Goal: Task Accomplishment & Management: Manage account settings

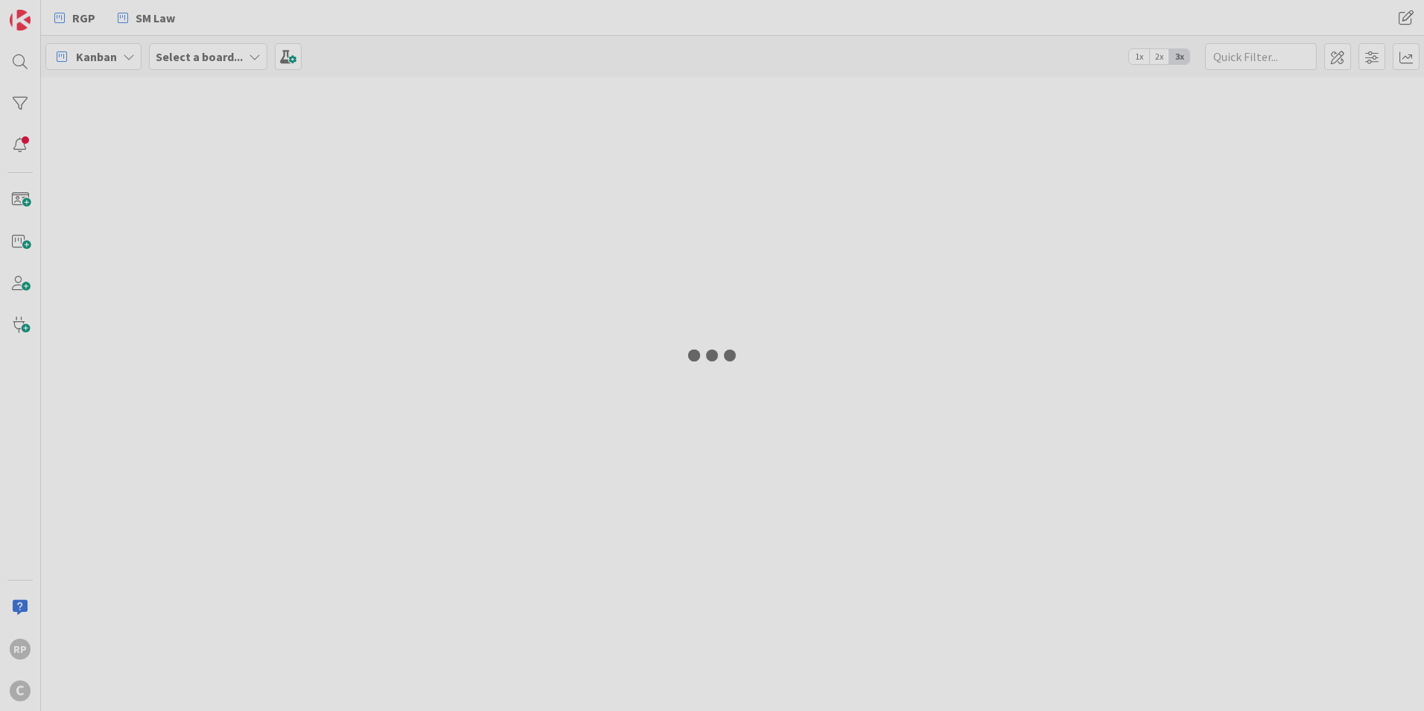
type input "[PERSON_NAME]"
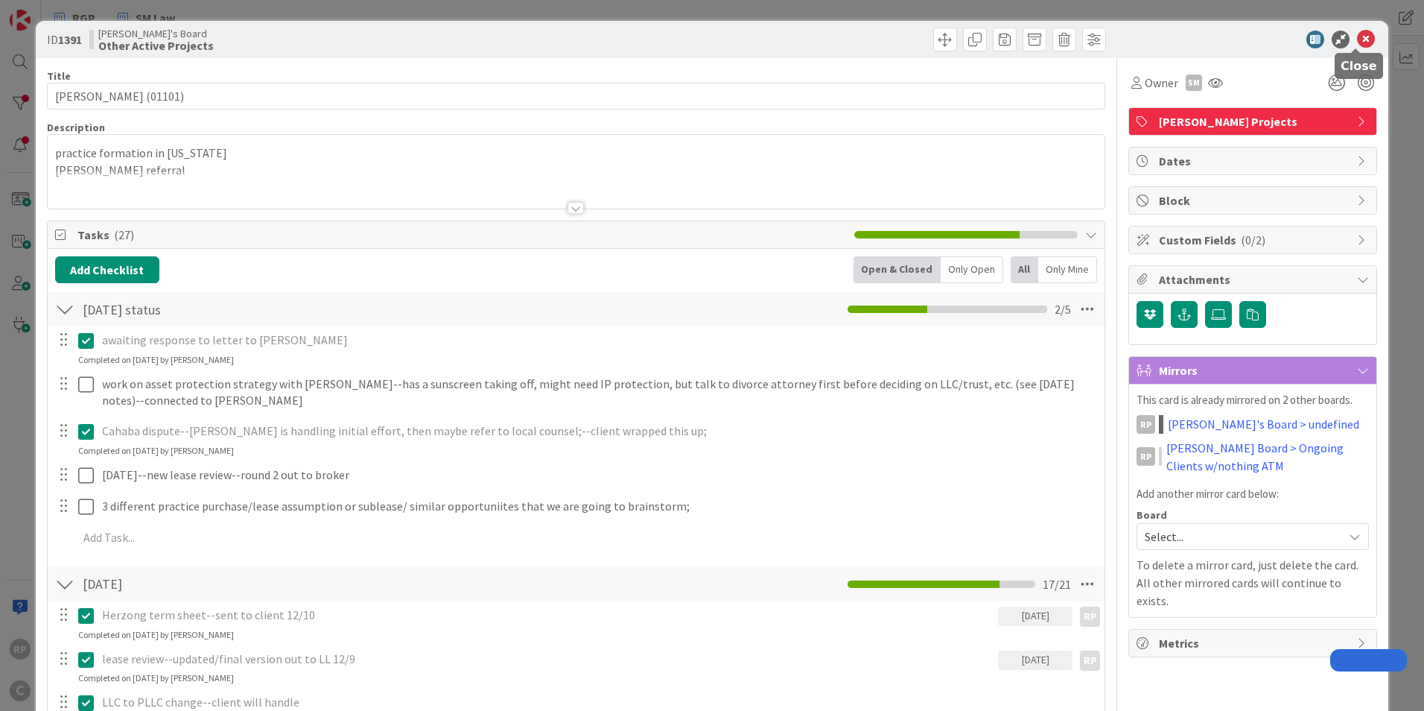
drag, startPoint x: 1364, startPoint y: 38, endPoint x: 1347, endPoint y: 66, distance: 32.4
click at [1364, 39] on div at bounding box center [1245, 40] width 264 height 18
click at [1361, 41] on icon at bounding box center [1366, 40] width 18 height 18
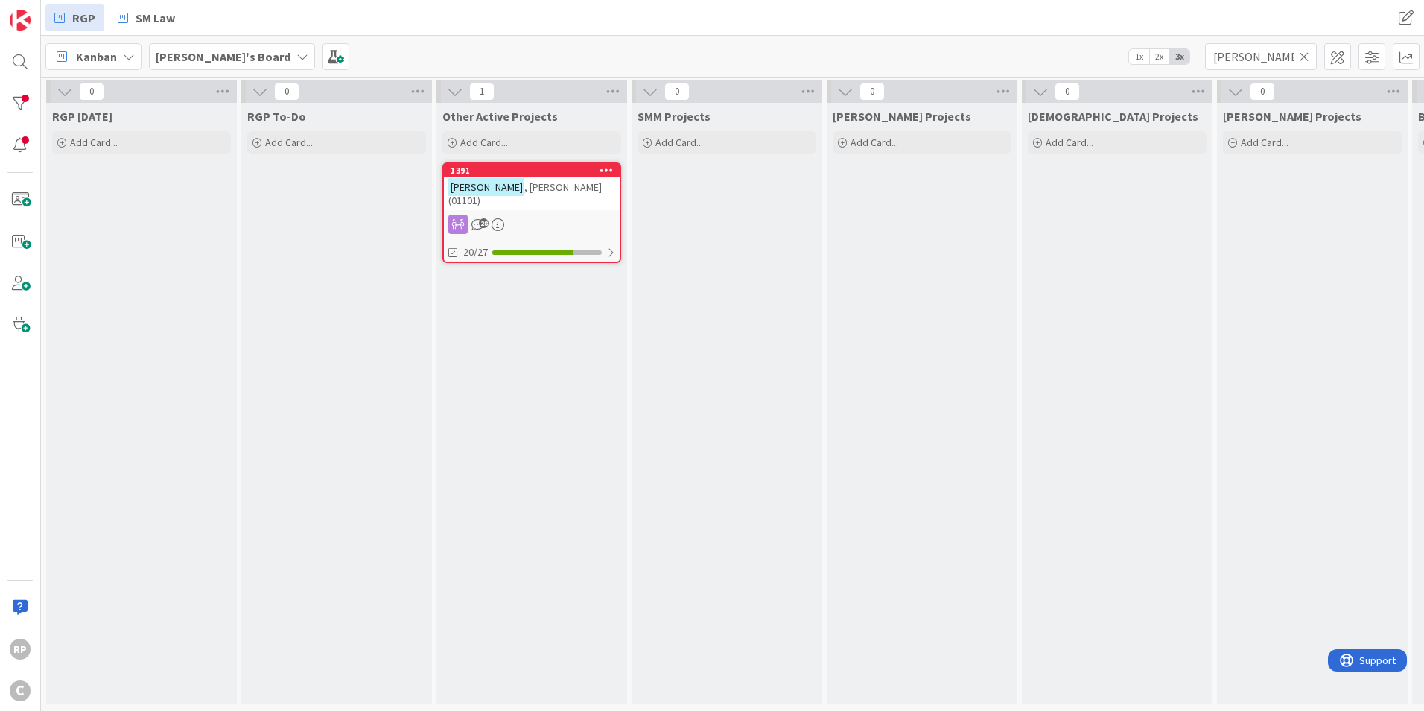
click at [1303, 58] on icon at bounding box center [1304, 56] width 10 height 13
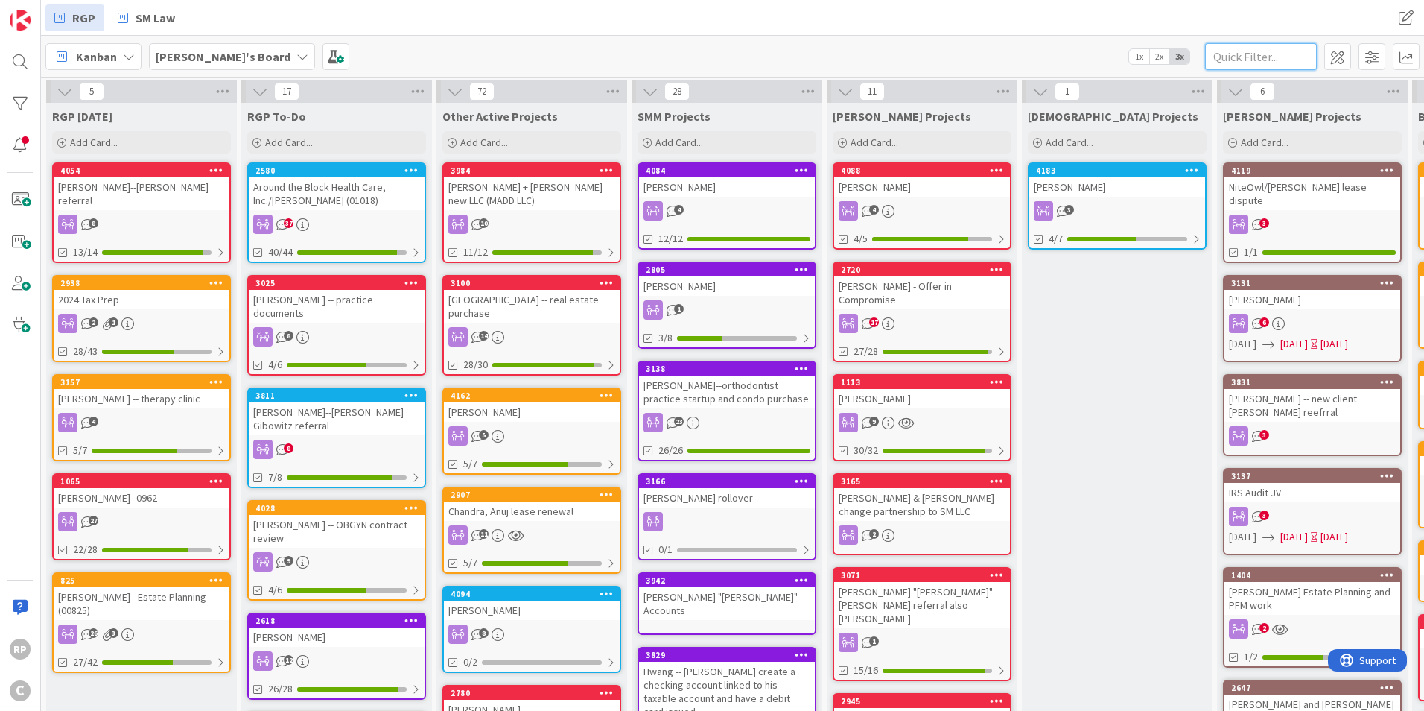
click at [1255, 64] on input "text" at bounding box center [1261, 56] width 112 height 27
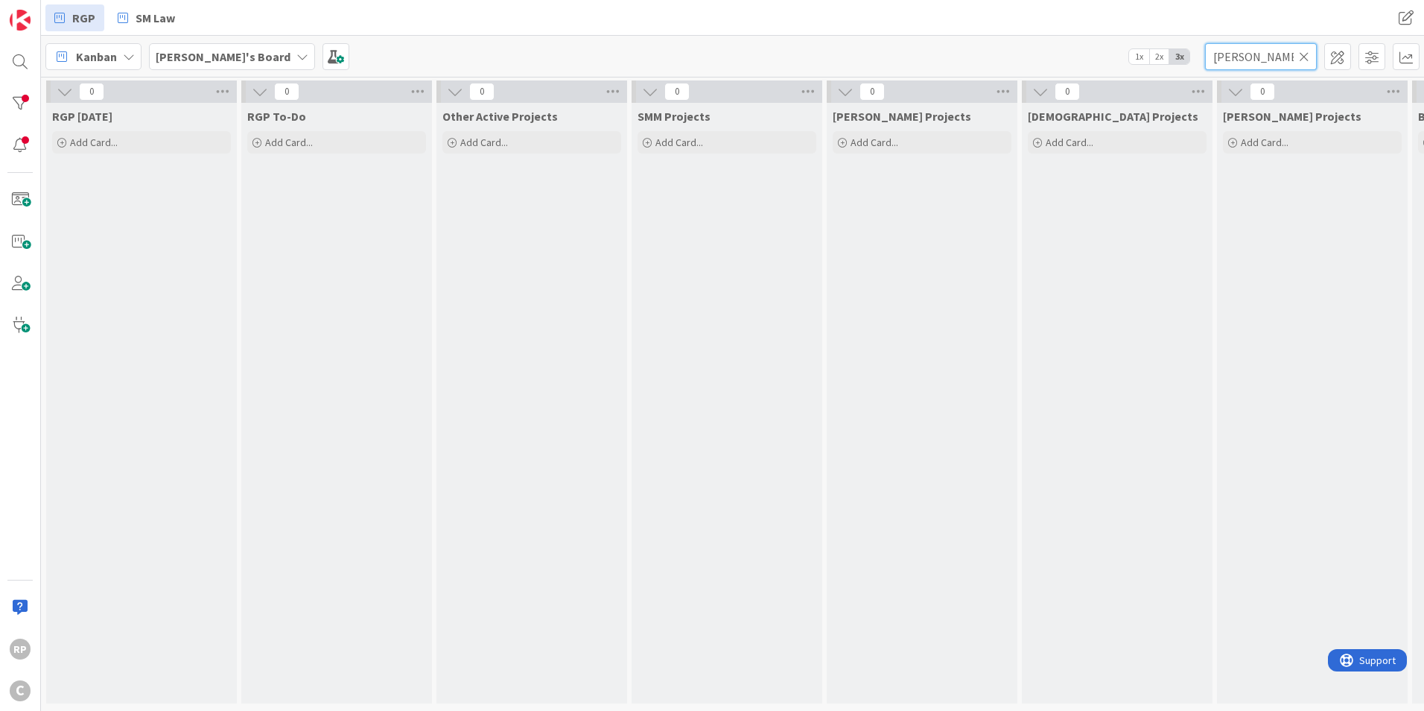
type input "[PERSON_NAME]"
click at [1301, 56] on icon at bounding box center [1304, 56] width 10 height 13
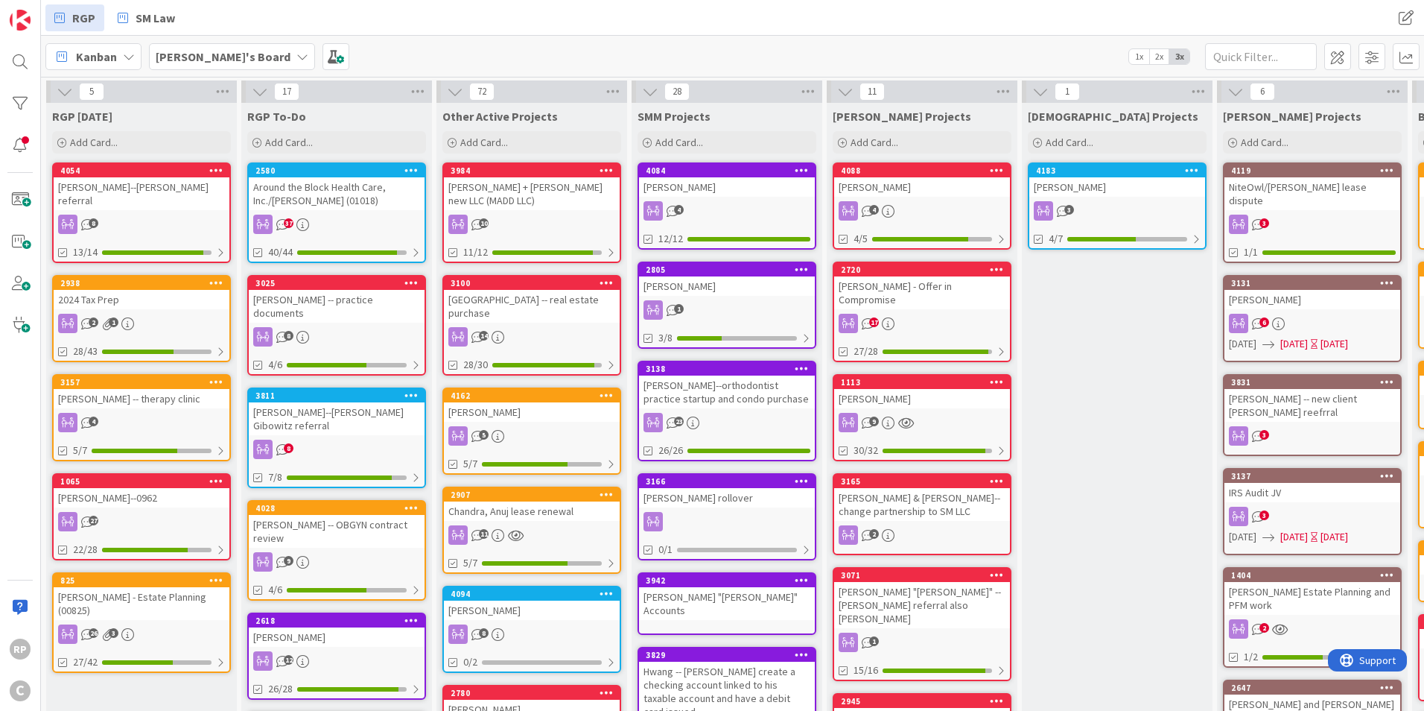
click at [129, 136] on div "Add Card..." at bounding box center [141, 142] width 179 height 22
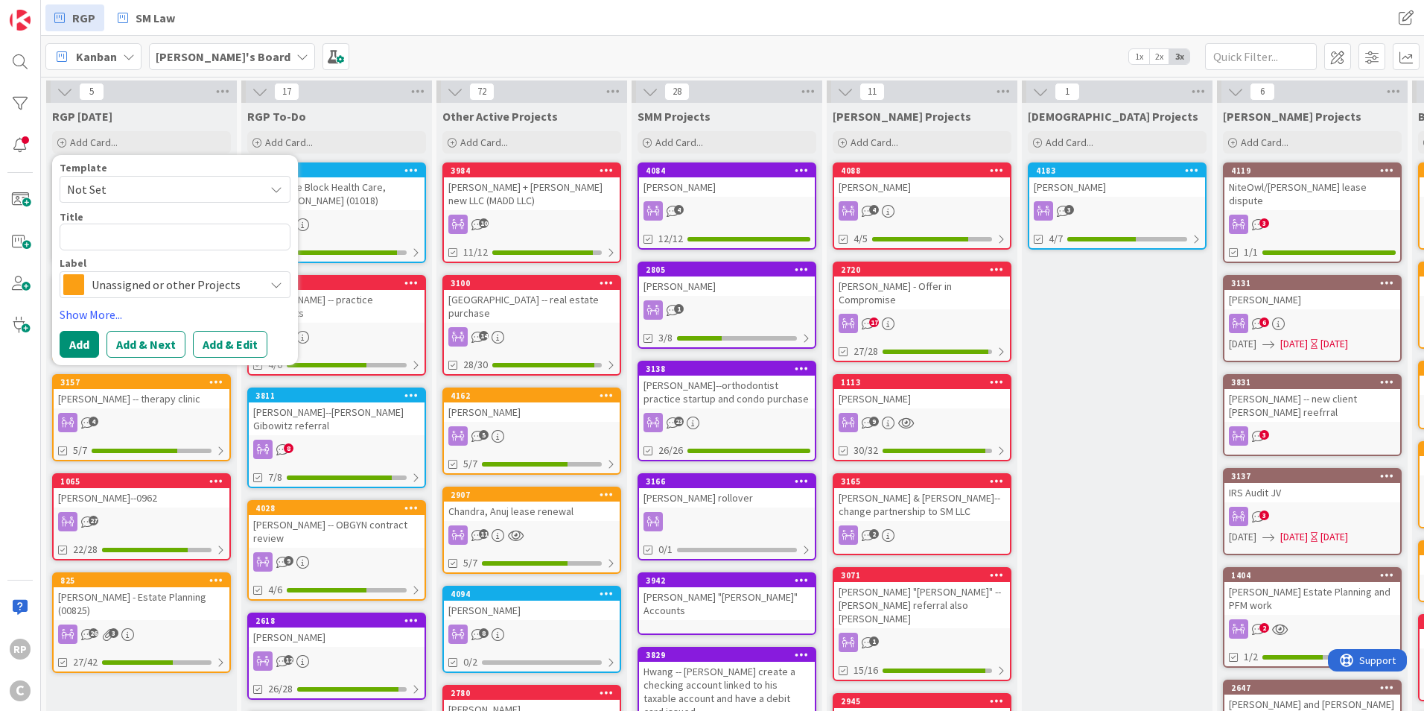
type textarea "x"
type textarea "H"
type textarea "x"
type textarea "HB"
type textarea "x"
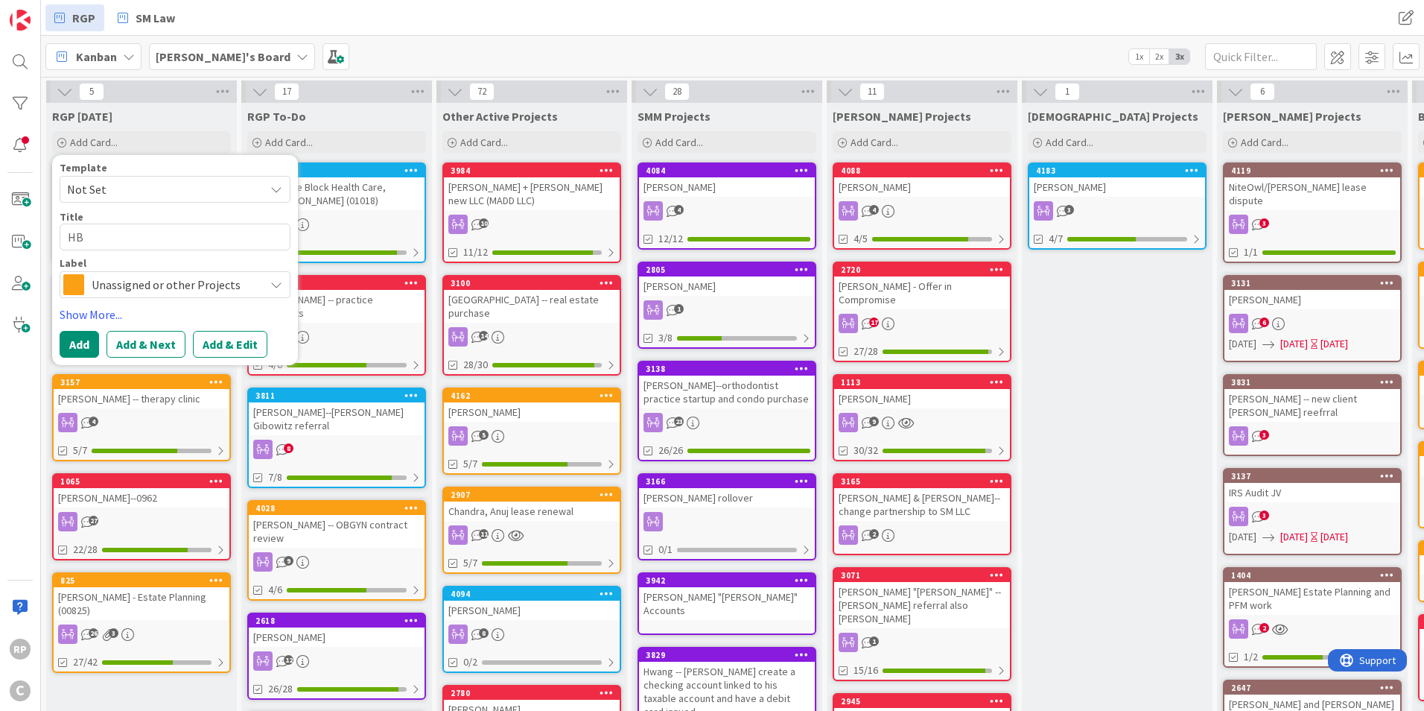
type textarea "HB"
type textarea "x"
type textarea "HB P"
type textarea "x"
type textarea "HB Pa"
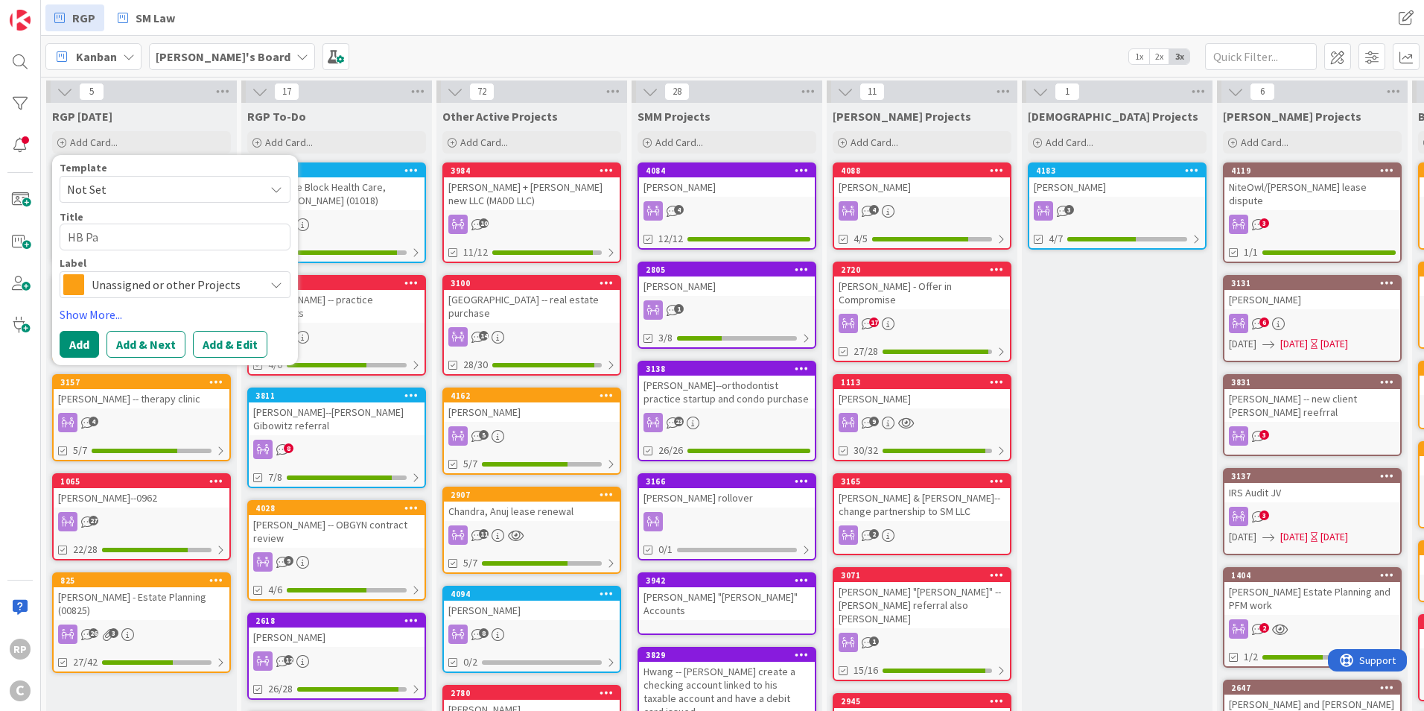
type textarea "x"
type textarea "HB Pas"
type textarea "x"
type textarea "HB Pasl"
type textarea "x"
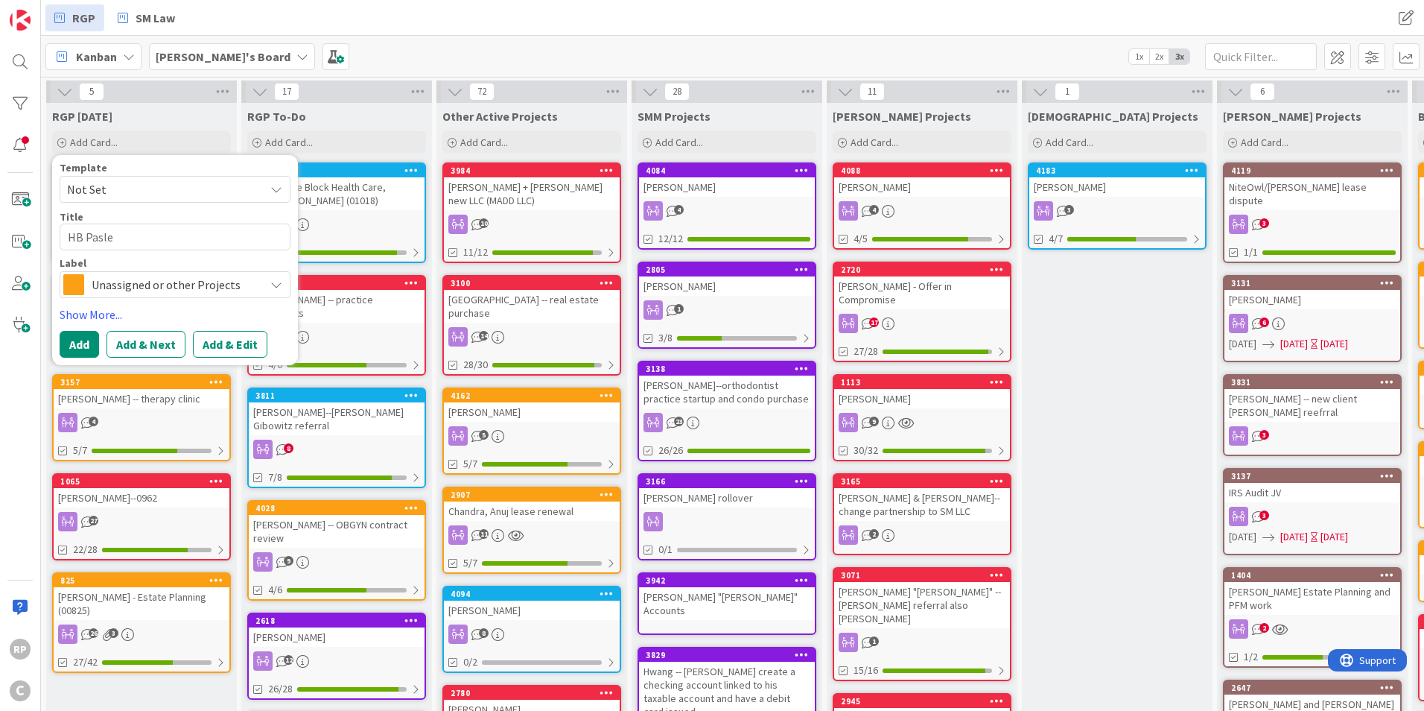
type textarea "[PERSON_NAME]"
type textarea "x"
type textarea "[PERSON_NAME]"
type textarea "x"
type textarea "[PERSON_NAME] r"
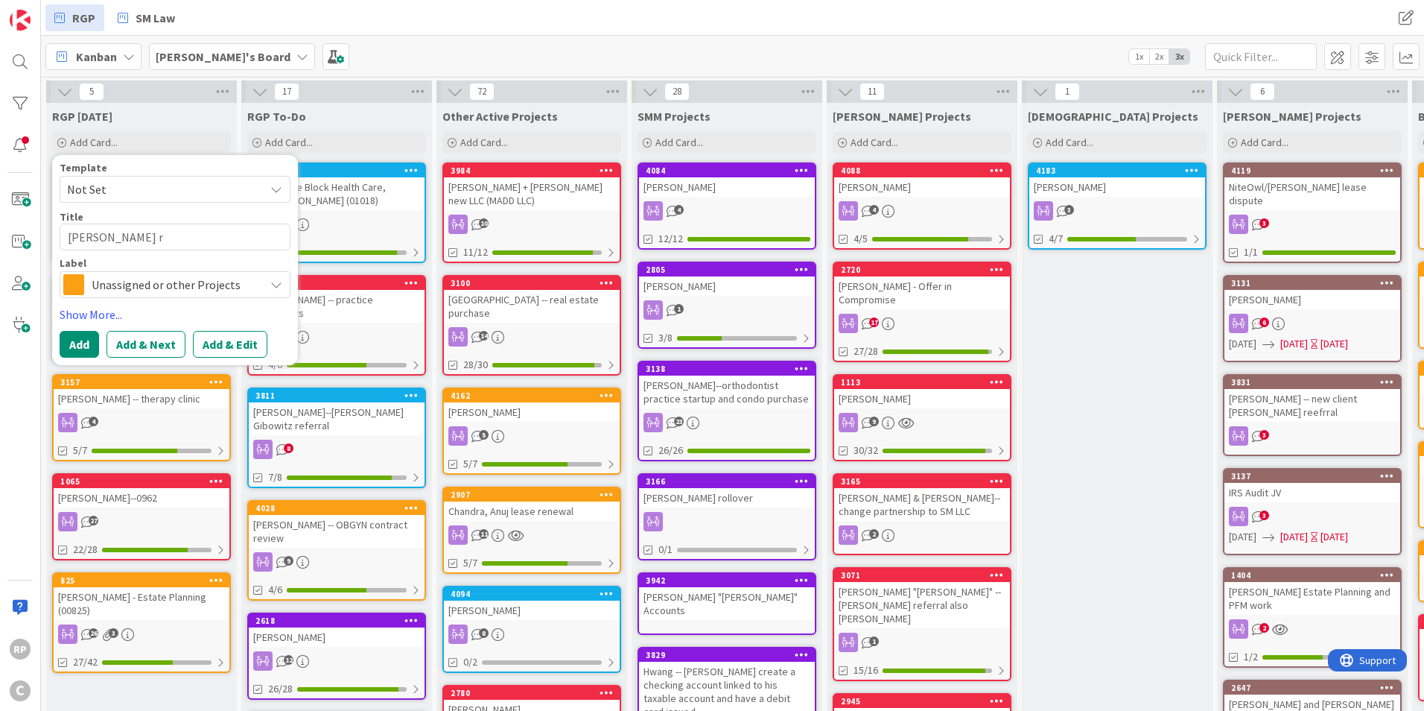
type textarea "x"
type textarea "[PERSON_NAME] re"
type textarea "x"
type textarea "[PERSON_NAME] res"
type textarea "x"
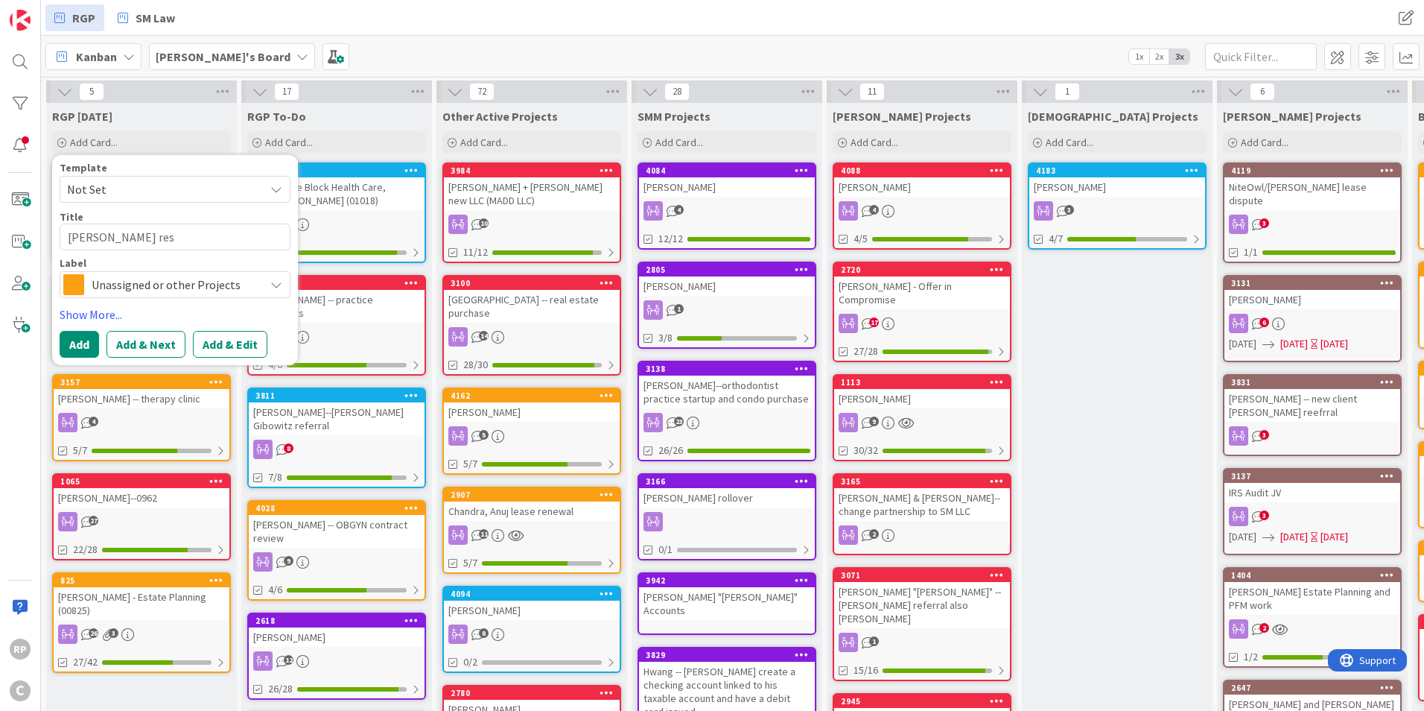
type textarea "[PERSON_NAME] resp"
type textarea "x"
type textarea "[PERSON_NAME] respo"
type textarea "x"
type textarea "[PERSON_NAME] respon"
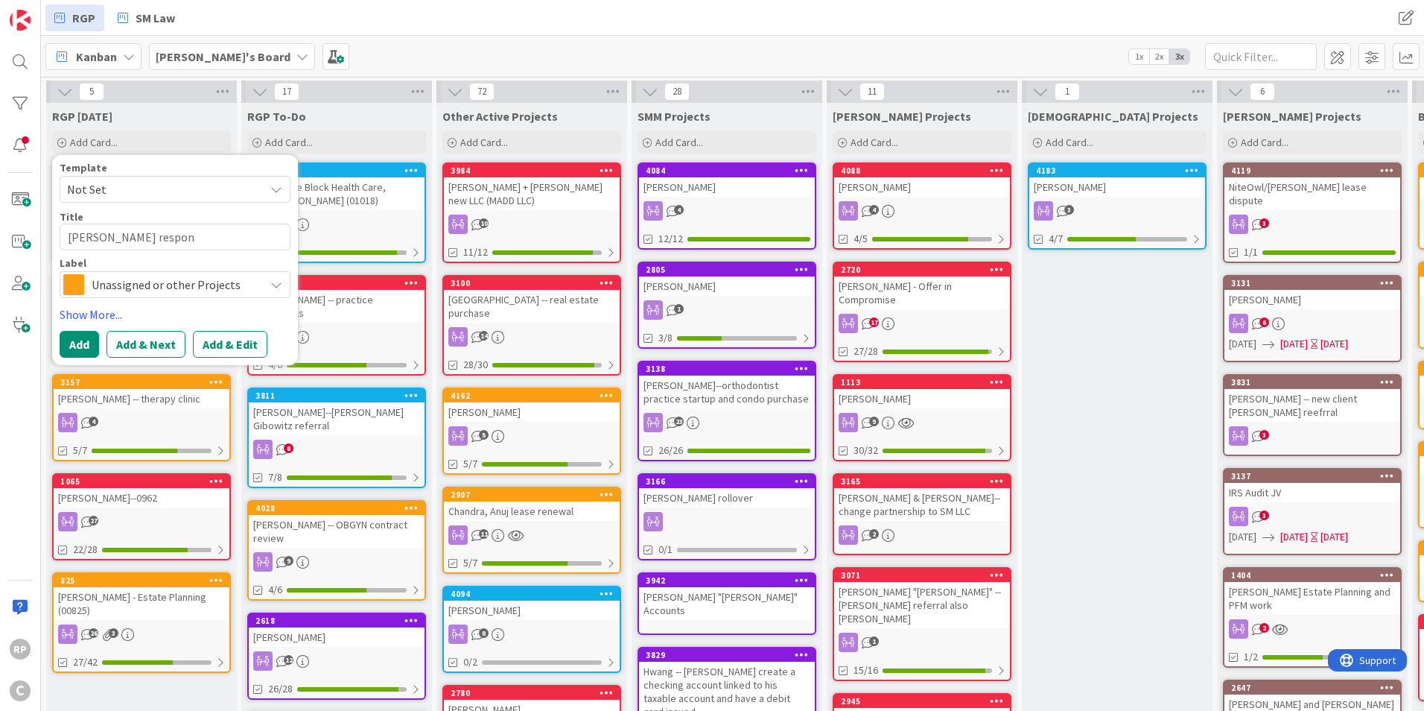
type textarea "x"
type textarea "[PERSON_NAME] respons"
type textarea "x"
type textarea "[PERSON_NAME] response"
type textarea "x"
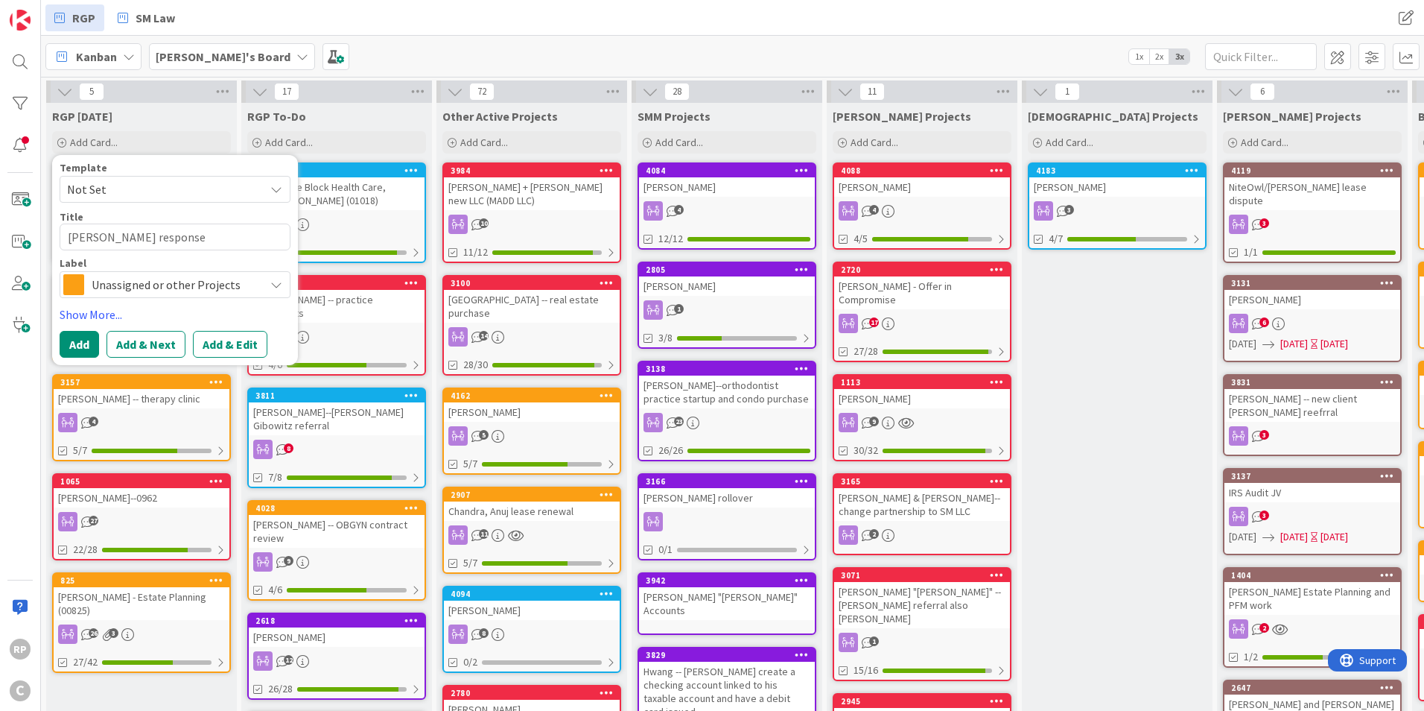
type textarea "[PERSON_NAME] responses"
type textarea "x"
type textarea "[PERSON_NAME] responses"
type textarea "x"
type textarea "[PERSON_NAME] responses x"
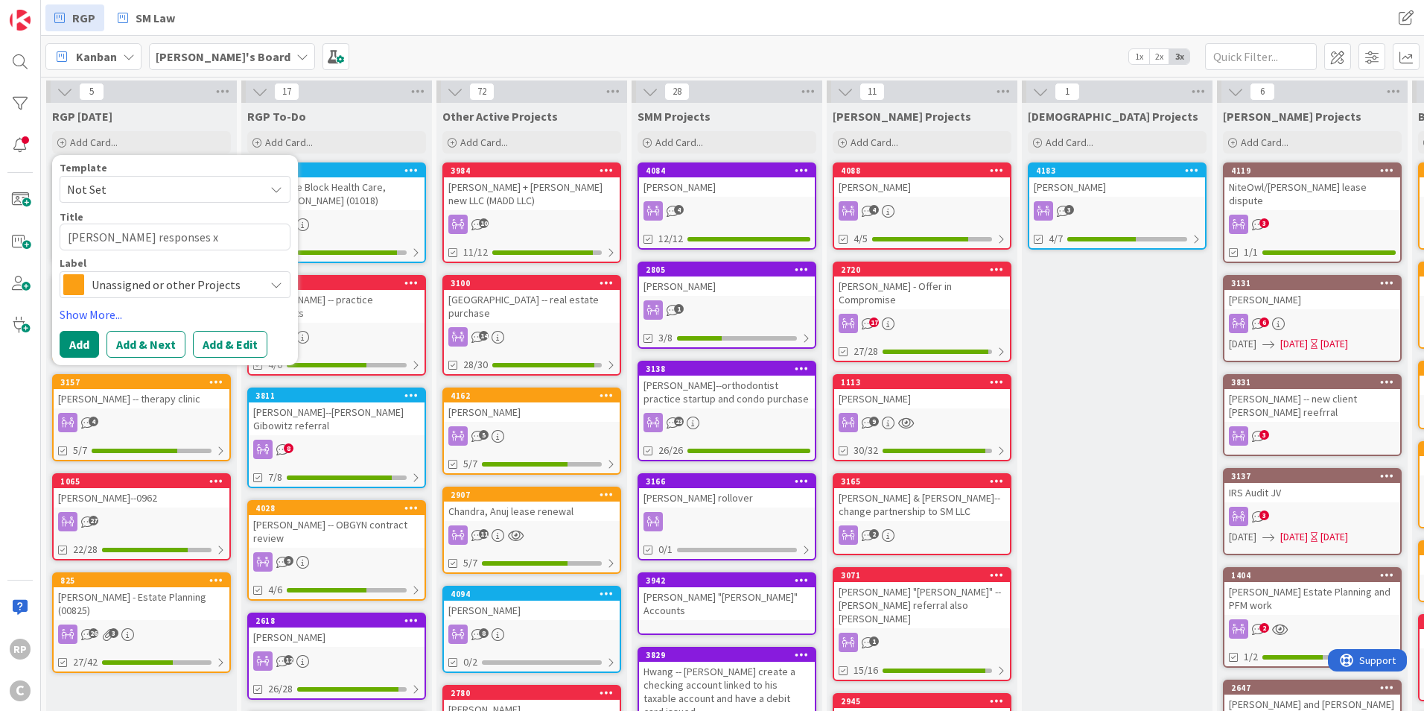
type textarea "x"
type textarea "[PERSON_NAME] responses x2"
click at [77, 337] on button "Add" at bounding box center [79, 344] width 39 height 27
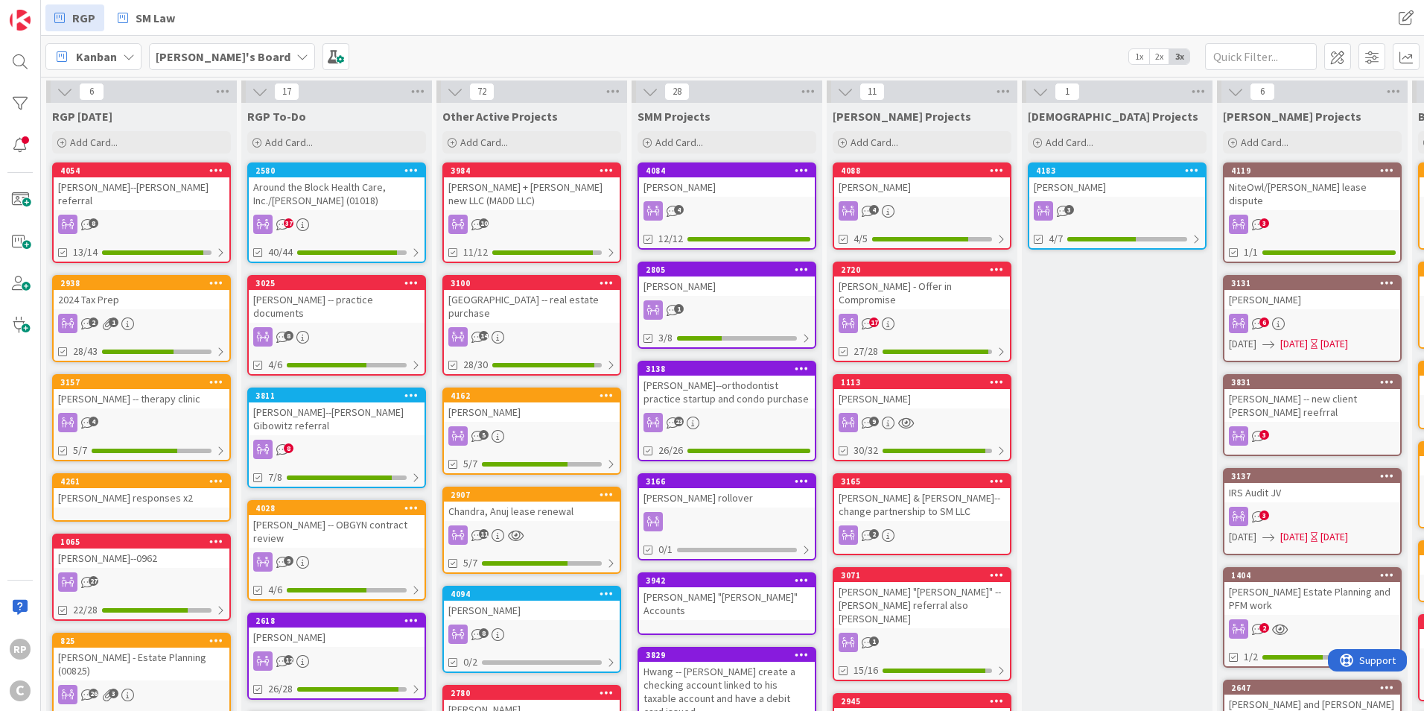
scroll to position [0, 469]
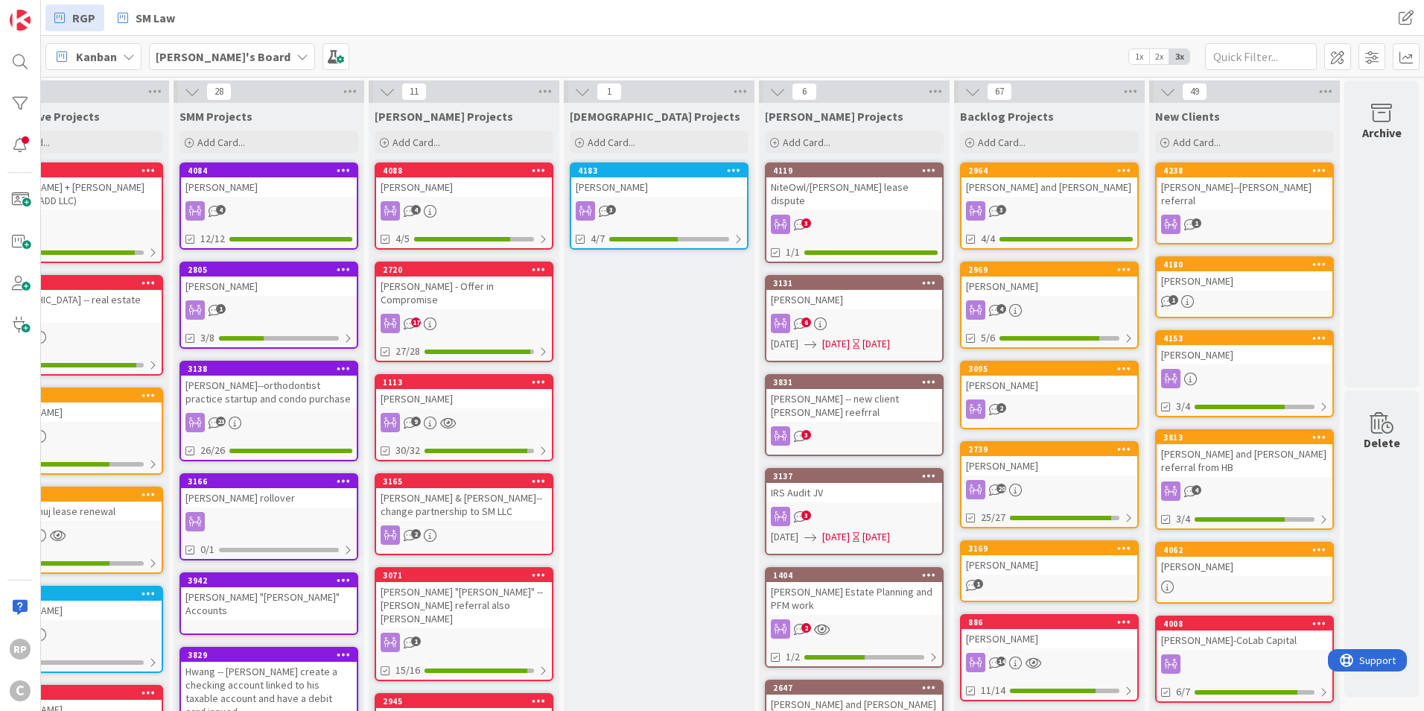
click at [1216, 134] on div "Add Card..." at bounding box center [1244, 142] width 179 height 22
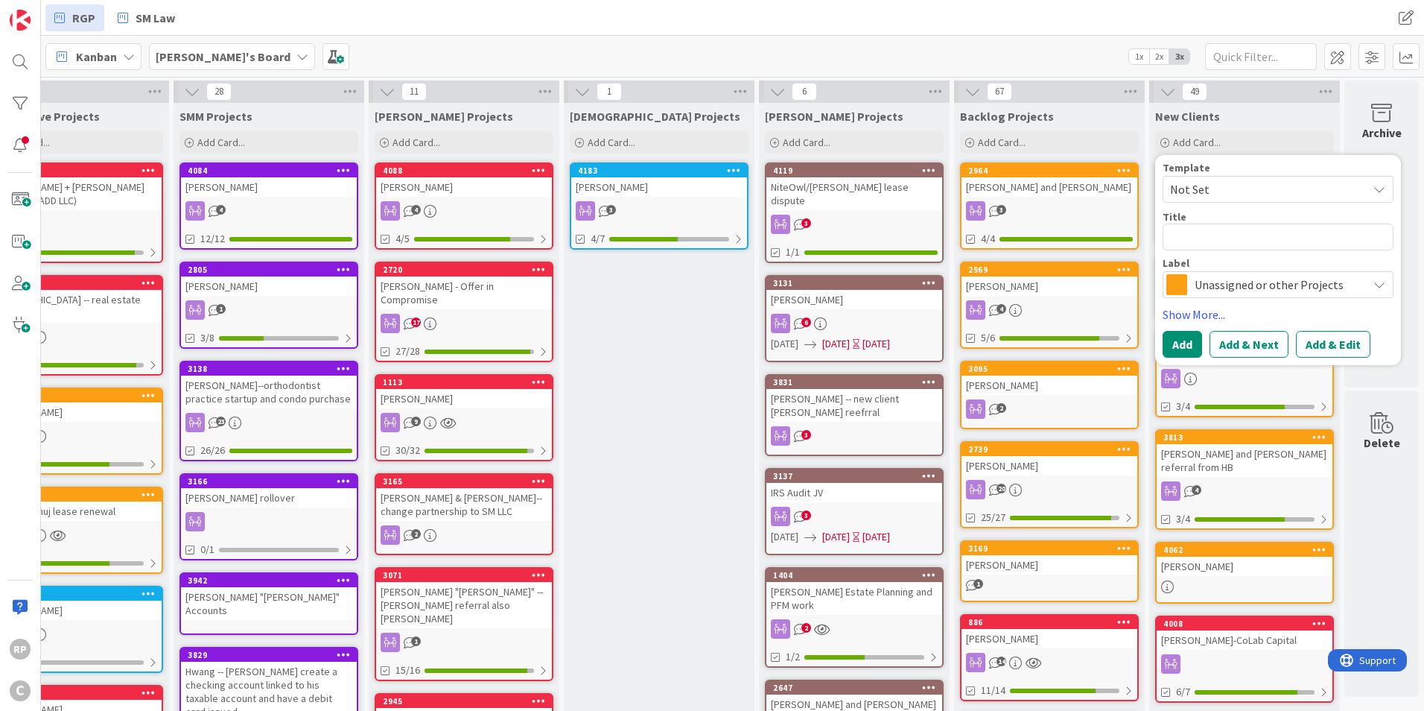
click at [1197, 226] on textarea at bounding box center [1278, 236] width 231 height 27
type textarea "x"
type textarea "M"
type textarea "x"
type textarea "Mi"
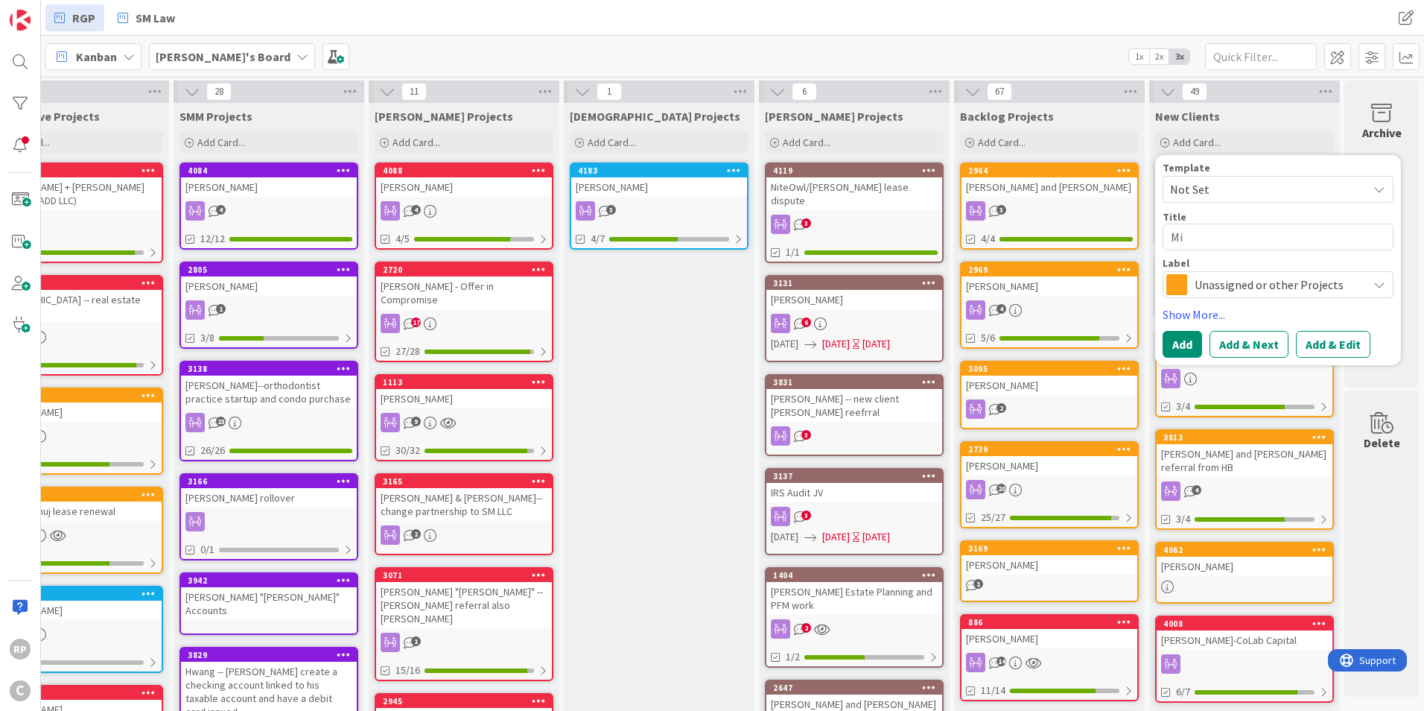
type textarea "x"
type textarea "Mik"
type textarea "x"
type textarea "[PERSON_NAME]"
type textarea "x"
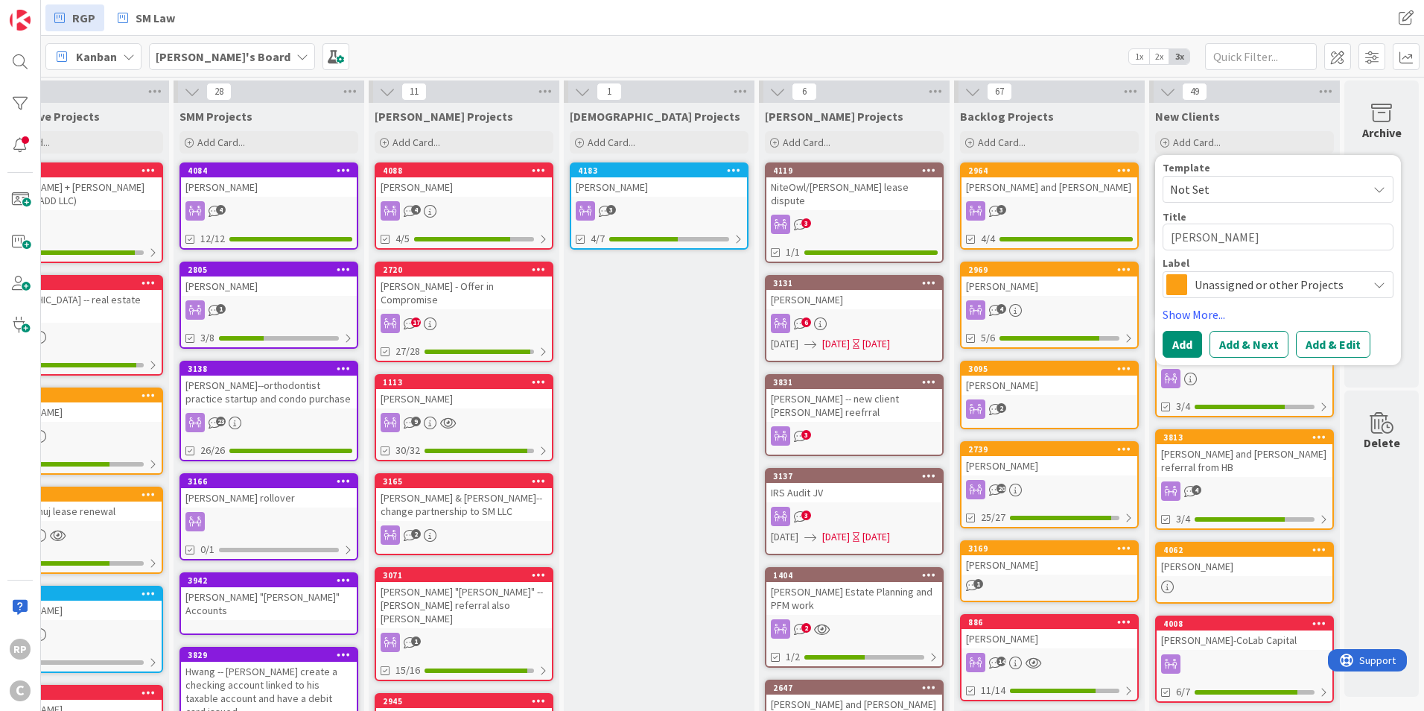
type textarea "[PERSON_NAME]"
type textarea "x"
type textarea "[PERSON_NAME]"
type textarea "x"
type textarea "[PERSON_NAME]"
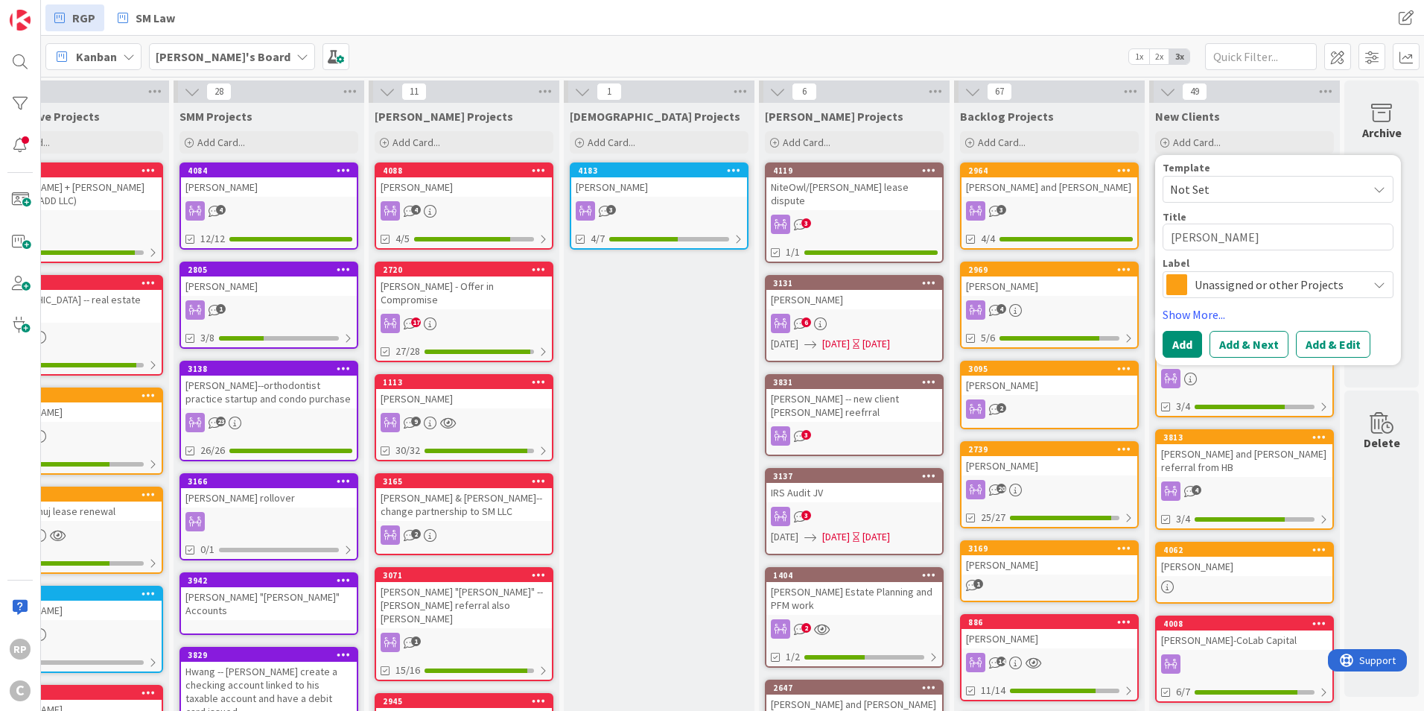
type textarea "x"
type textarea "[PERSON_NAME]"
type textarea "x"
type textarea "[PERSON_NAME]"
type textarea "x"
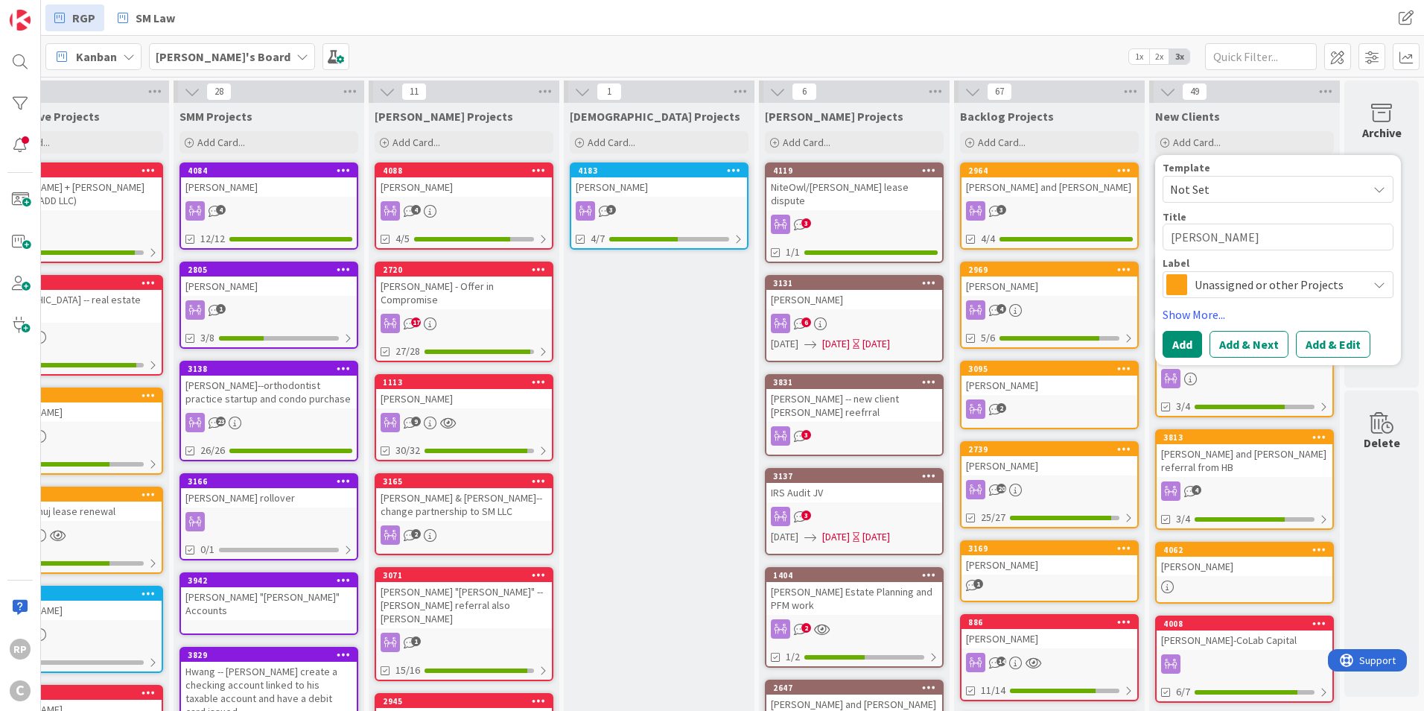
type textarea "[PERSON_NAME]"
type textarea "x"
type textarea "[PERSON_NAME]"
type textarea "x"
type textarea "[PERSON_NAME]"
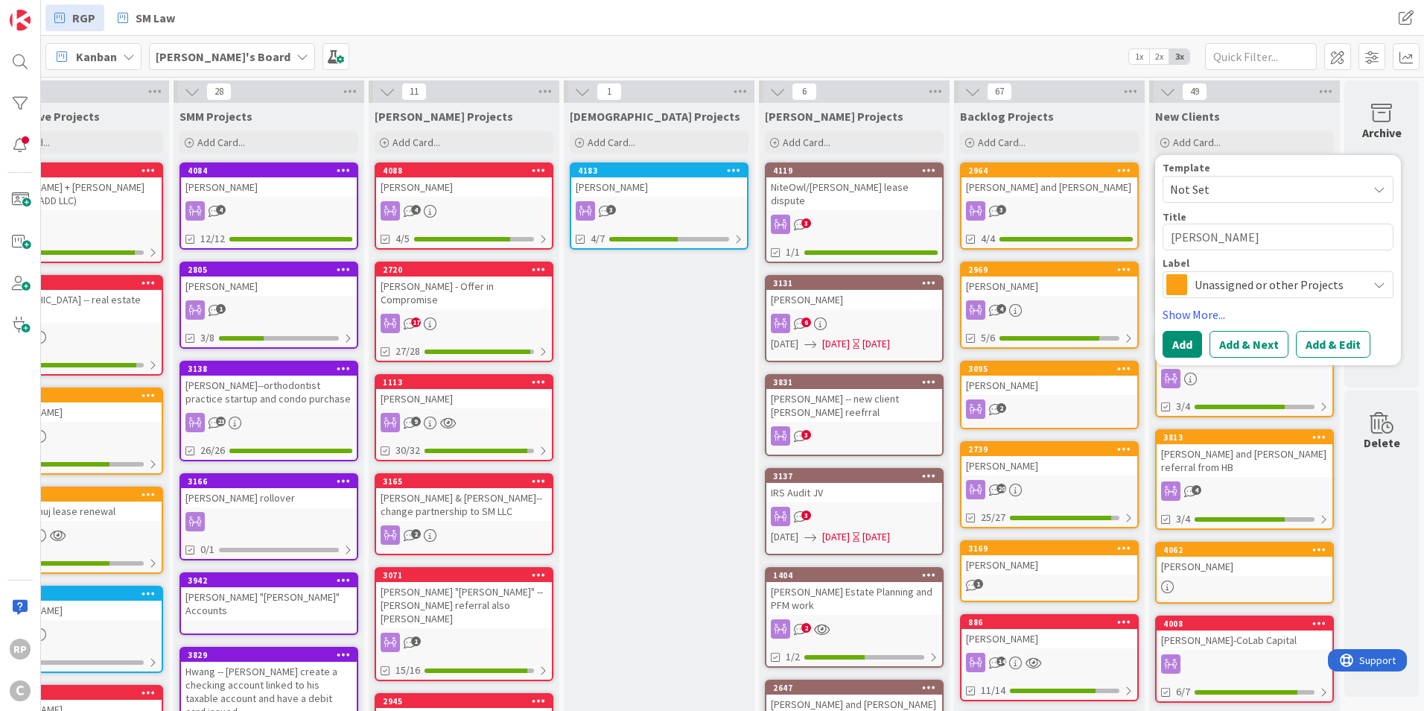
type textarea "x"
type textarea "Mik"
type textarea "x"
type textarea "Mi"
type textarea "x"
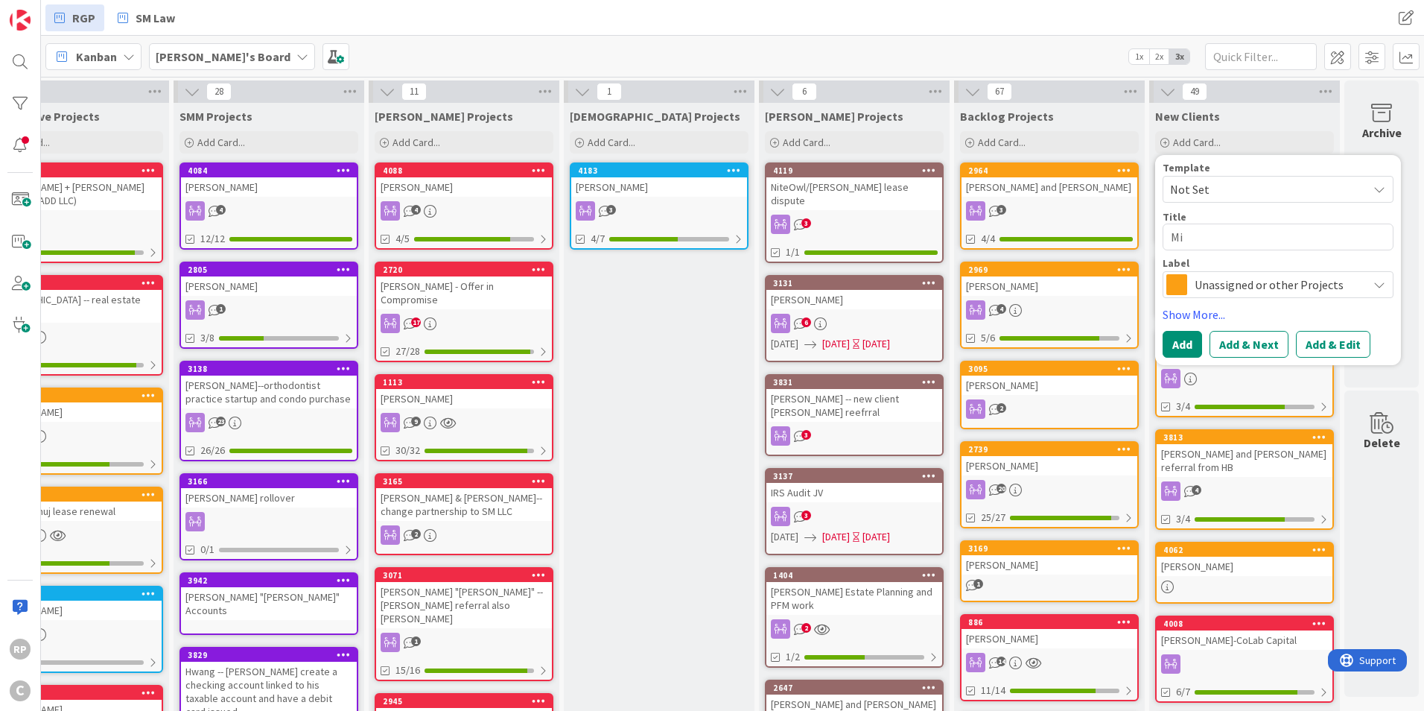
type textarea "M"
type textarea "x"
type textarea "Me"
type textarea "x"
type textarea "[PERSON_NAME]"
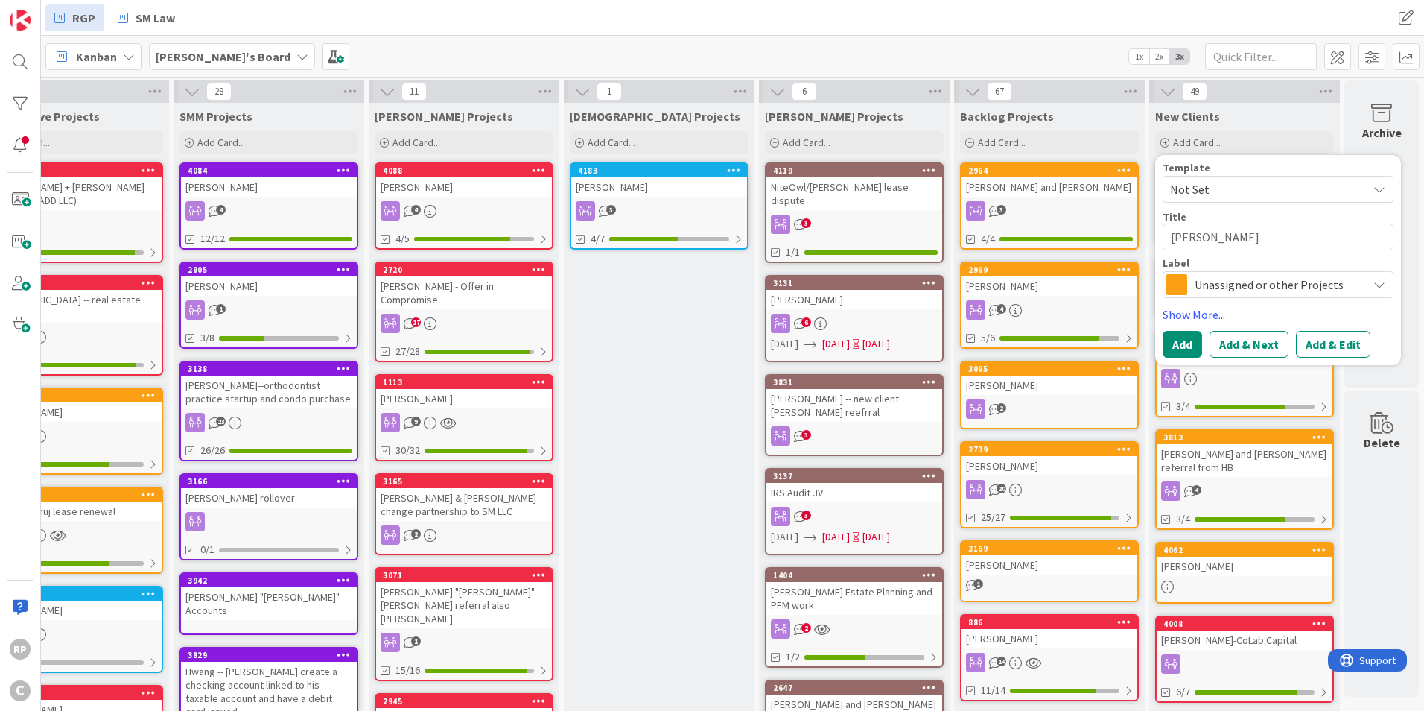
type textarea "x"
type textarea "Mega"
type textarea "x"
type textarea "[PERSON_NAME]"
type textarea "x"
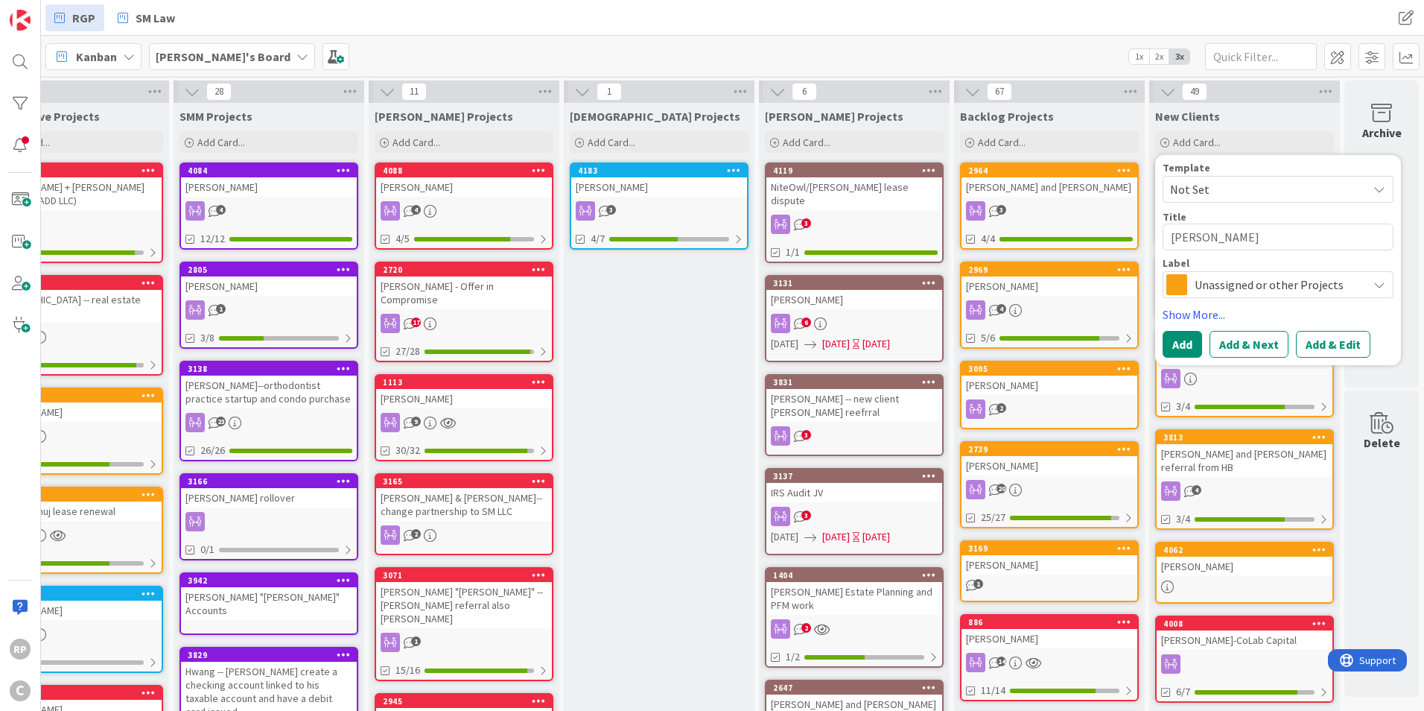
type textarea "[PERSON_NAME]"
type textarea "x"
type textarea "[PERSON_NAME]"
type textarea "x"
type textarea "[PERSON_NAME]"
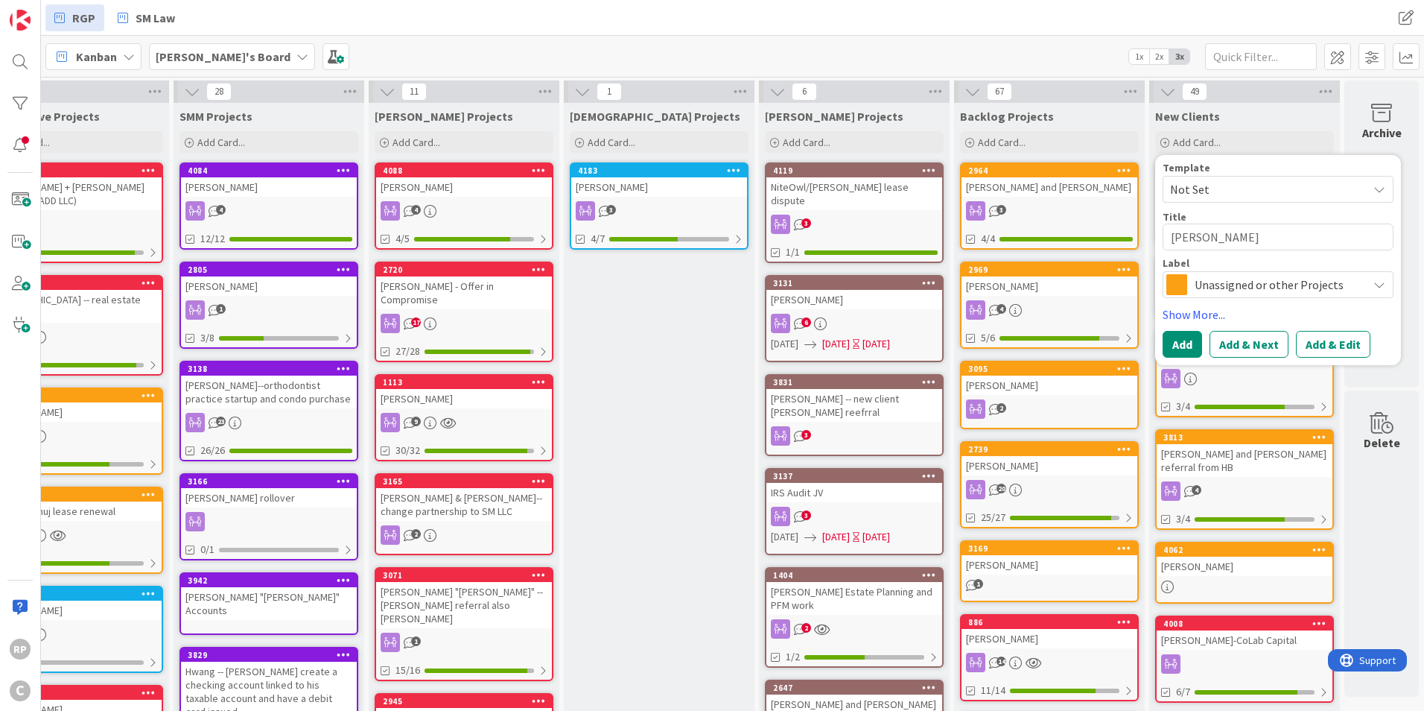
type textarea "x"
type textarea "[PERSON_NAME]"
type textarea "x"
type textarea "[PERSON_NAME]"
type textarea "x"
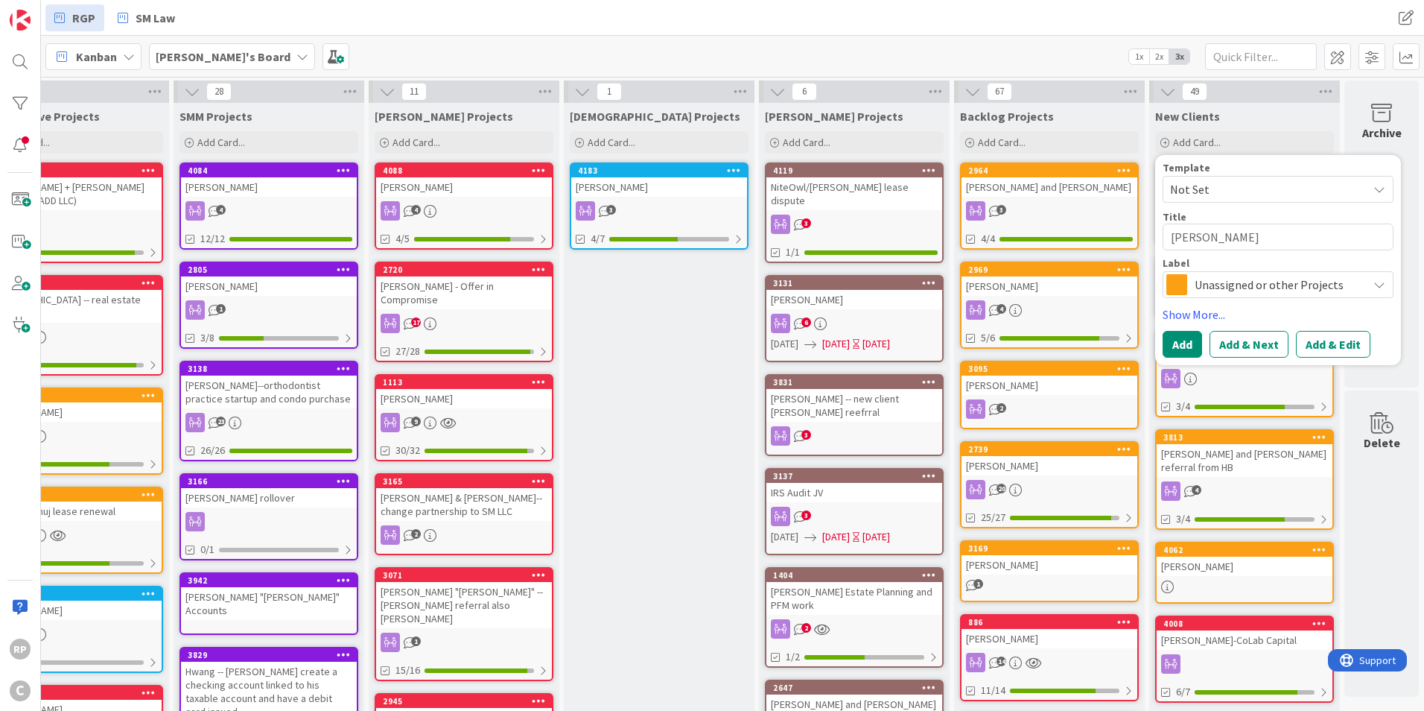
type textarea "[PERSON_NAME]"
type textarea "x"
type textarea "[PERSON_NAME]"
type textarea "x"
type textarea "[PERSON_NAME]"
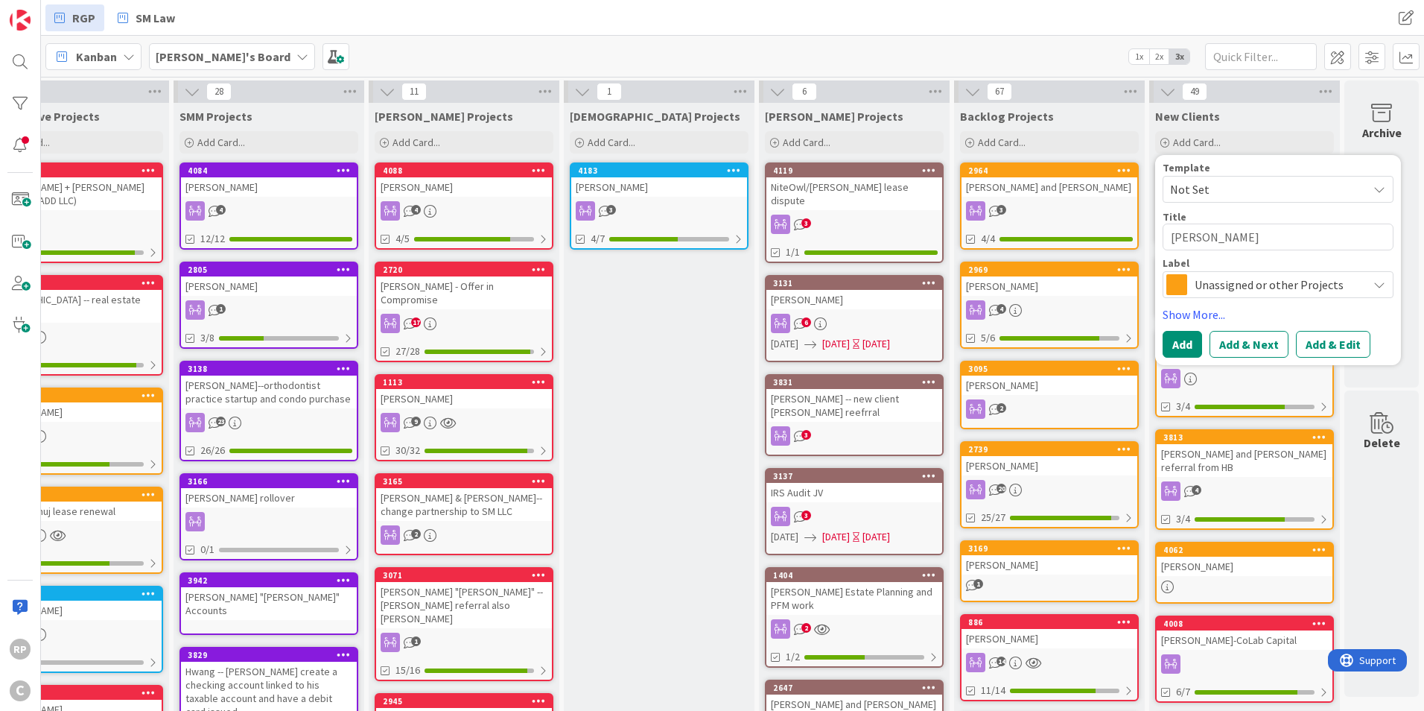
type textarea "x"
type textarea "[PERSON_NAME]"
type textarea "x"
type textarea "[PERSON_NAME]"
type textarea "x"
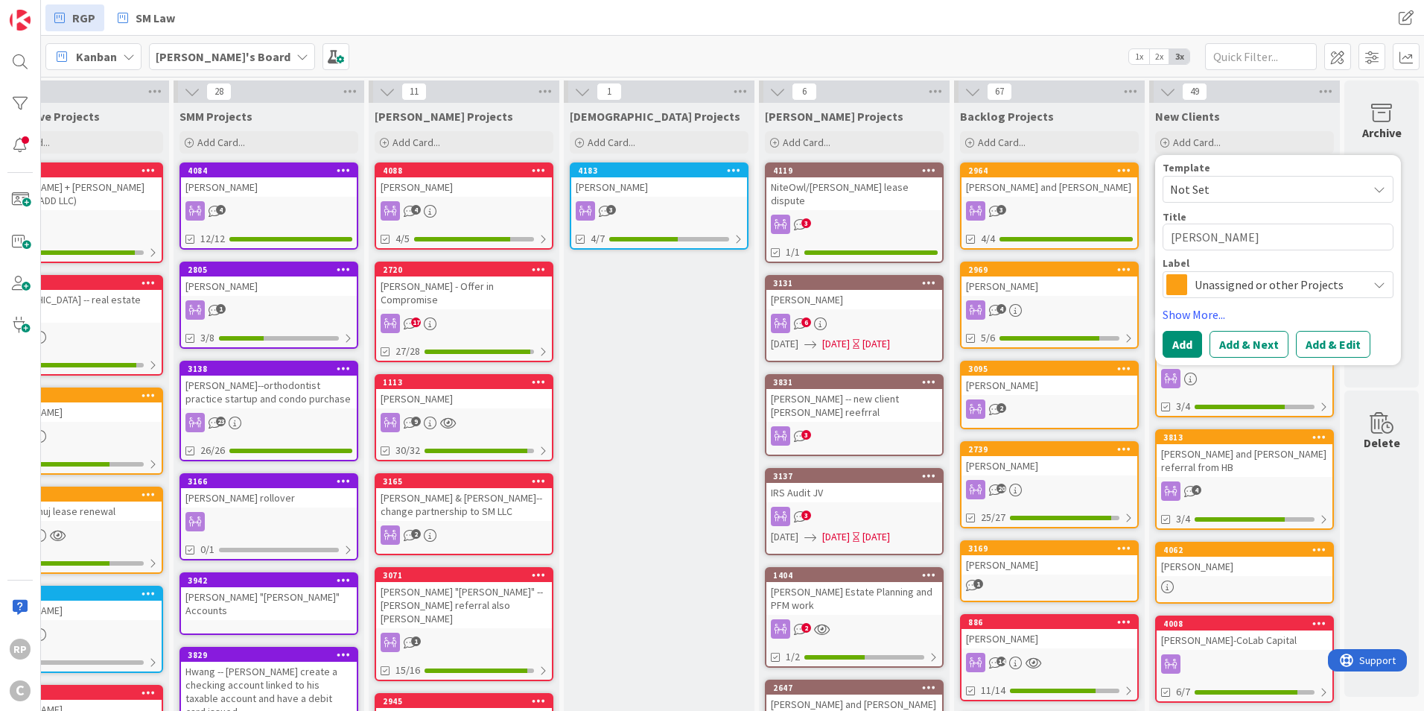
type textarea "[PERSON_NAME]"
type textarea "x"
type textarea "[PERSON_NAME]"
type textarea "x"
type textarea "[PERSON_NAME]"
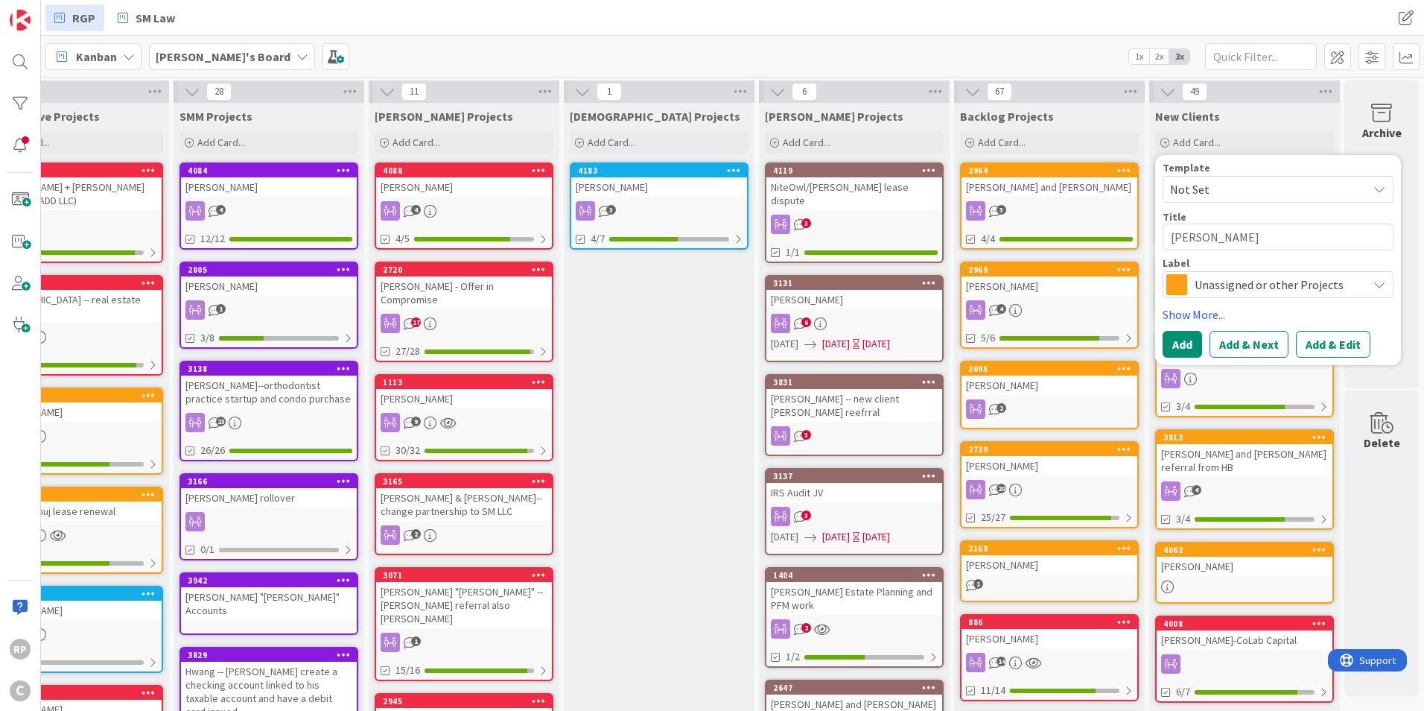
type textarea "x"
type textarea "[PERSON_NAME]-"
type textarea "x"
type textarea "[PERSON_NAME]--J"
type textarea "x"
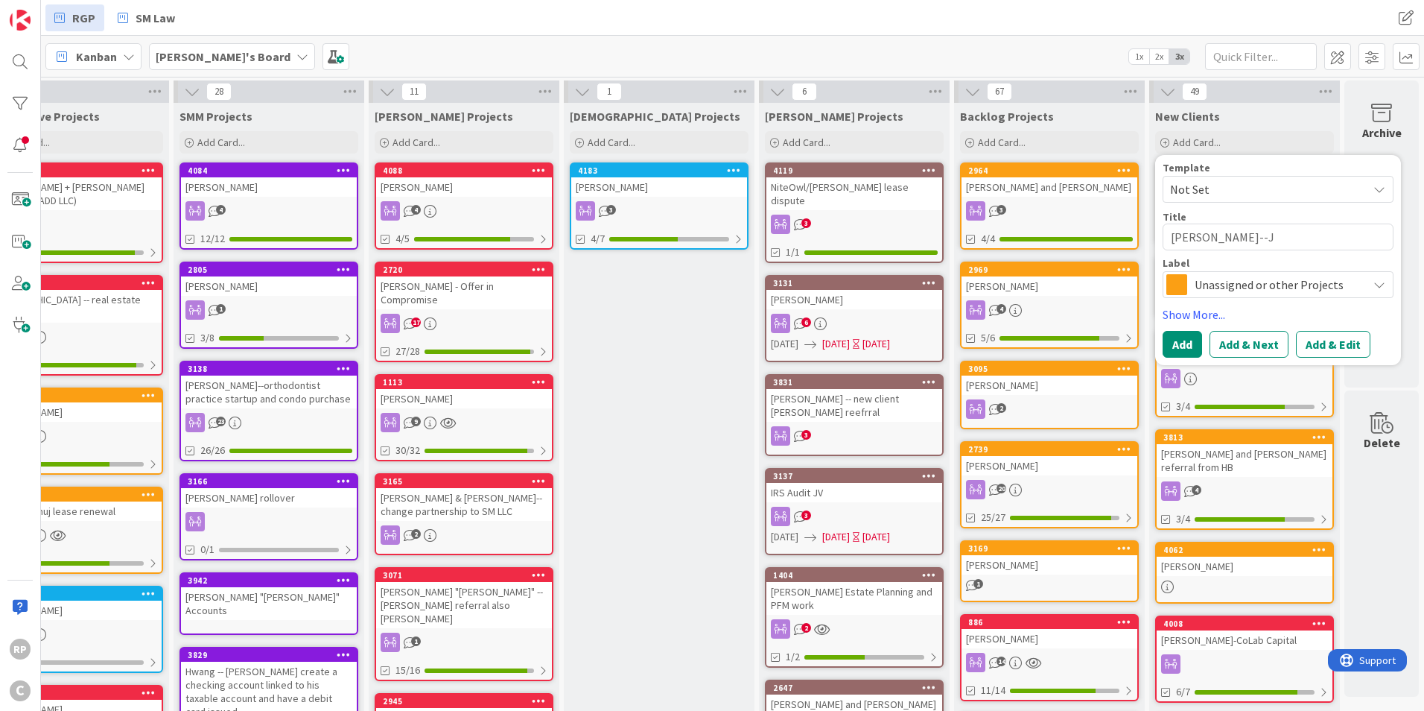
type textarea "[PERSON_NAME]--Je"
type textarea "x"
type textarea "[PERSON_NAME]--Jer"
type textarea "x"
type textarea "[PERSON_NAME]--[PERSON_NAME]"
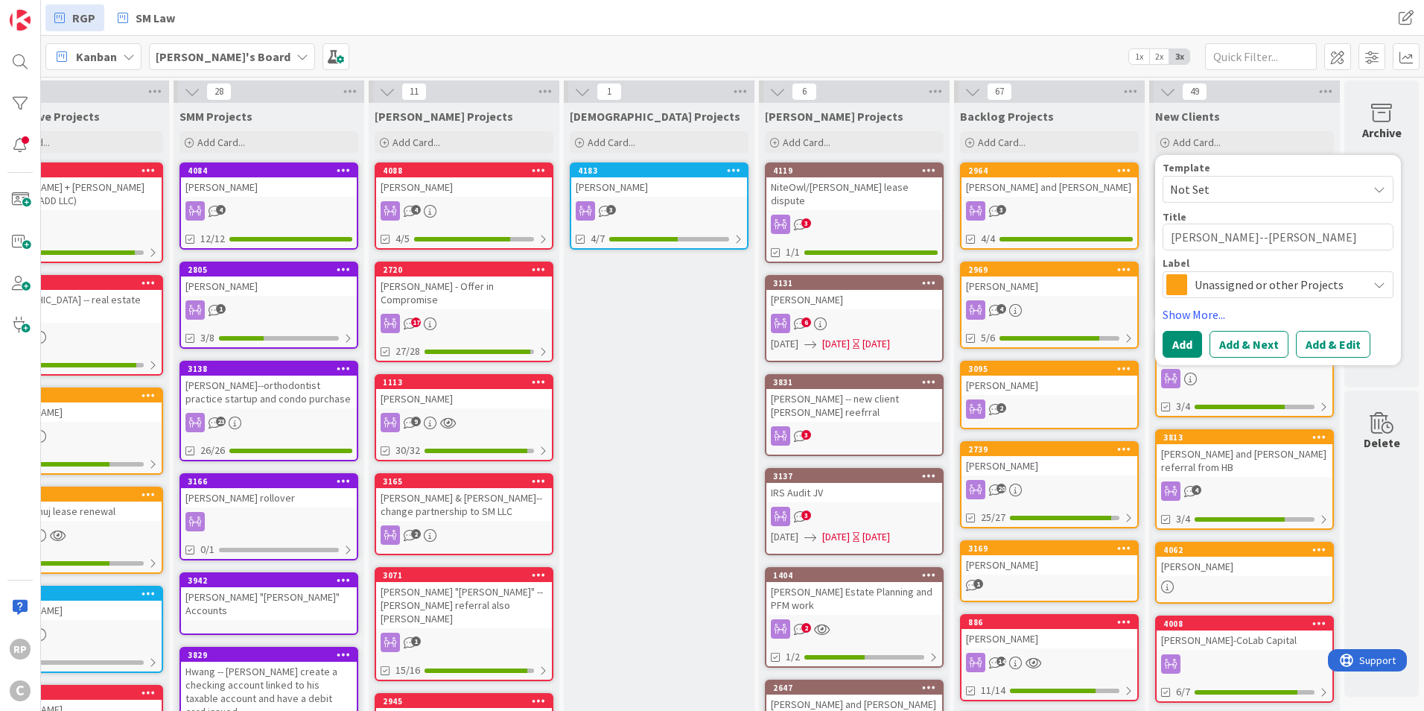
type textarea "x"
type textarea "[PERSON_NAME]--Jerem"
type textarea "x"
type textarea "[PERSON_NAME]--[PERSON_NAME]"
type textarea "x"
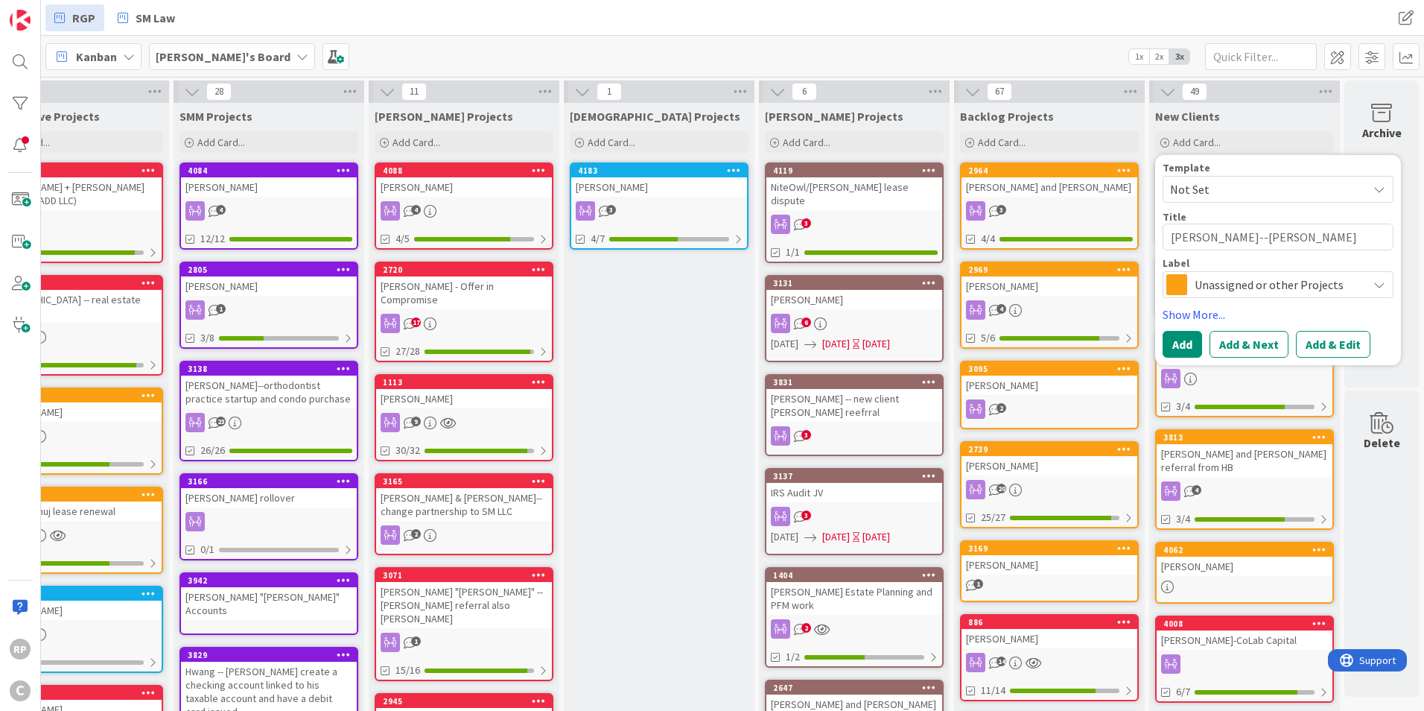
type textarea "[PERSON_NAME]--[PERSON_NAME]"
type textarea "x"
type textarea "[PERSON_NAME]--[PERSON_NAME]"
type textarea "x"
type textarea "[PERSON_NAME]--[PERSON_NAME]"
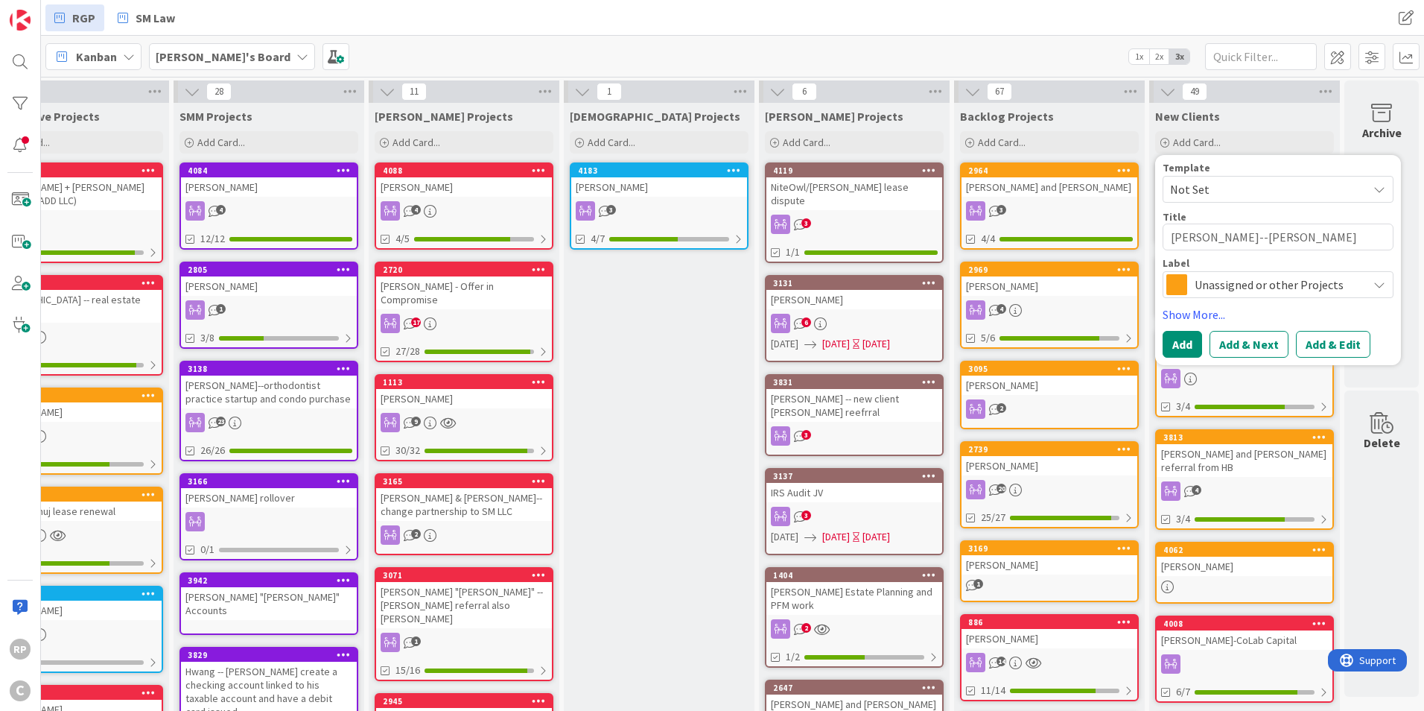
type textarea "x"
type textarea "[PERSON_NAME]--[PERSON_NAME]"
type textarea "x"
type textarea "[PERSON_NAME]--[PERSON_NAME]"
type textarea "x"
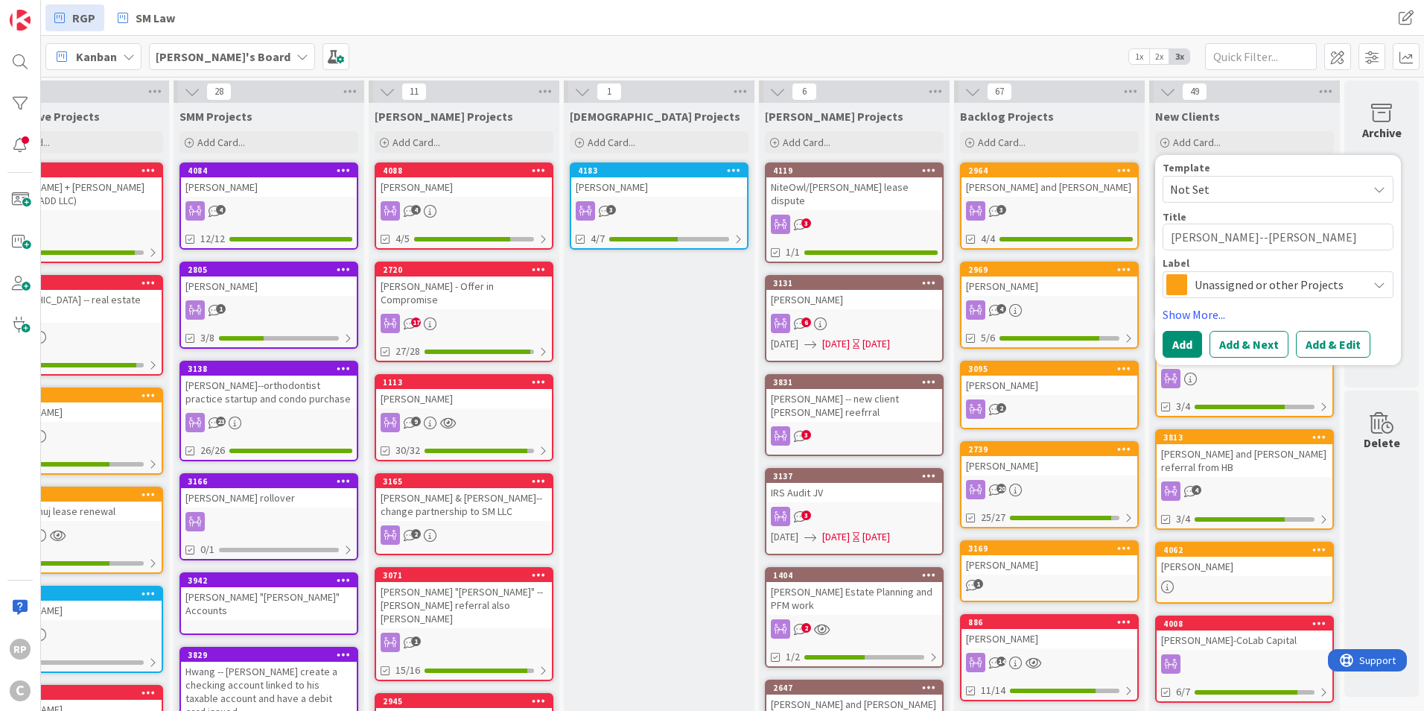
type textarea "[PERSON_NAME]--[PERSON_NAME] r"
type textarea "x"
type textarea "[PERSON_NAME]--[PERSON_NAME] re"
type textarea "x"
type textarea "[PERSON_NAME]--[PERSON_NAME] ref"
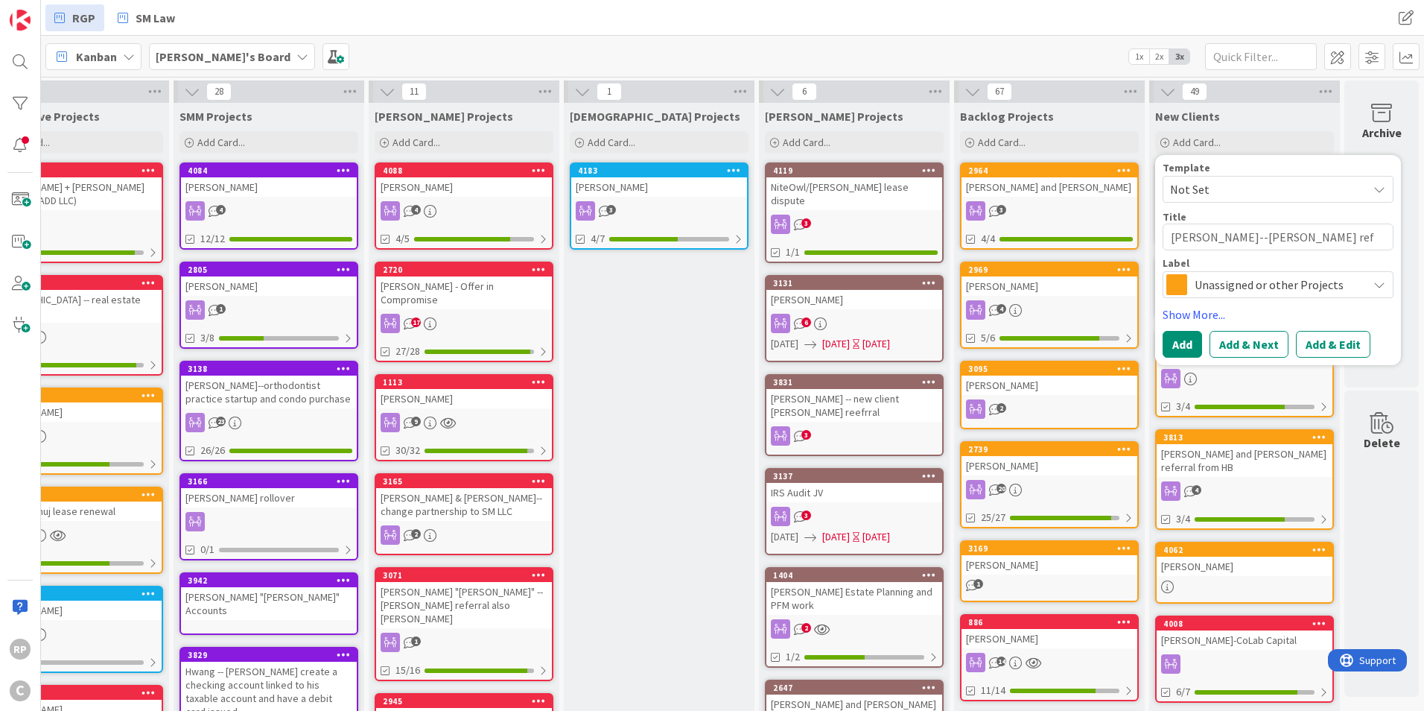
type textarea "x"
type textarea "[PERSON_NAME]--[PERSON_NAME] refe"
type textarea "x"
type textarea "[PERSON_NAME]--[PERSON_NAME] refer"
type textarea "x"
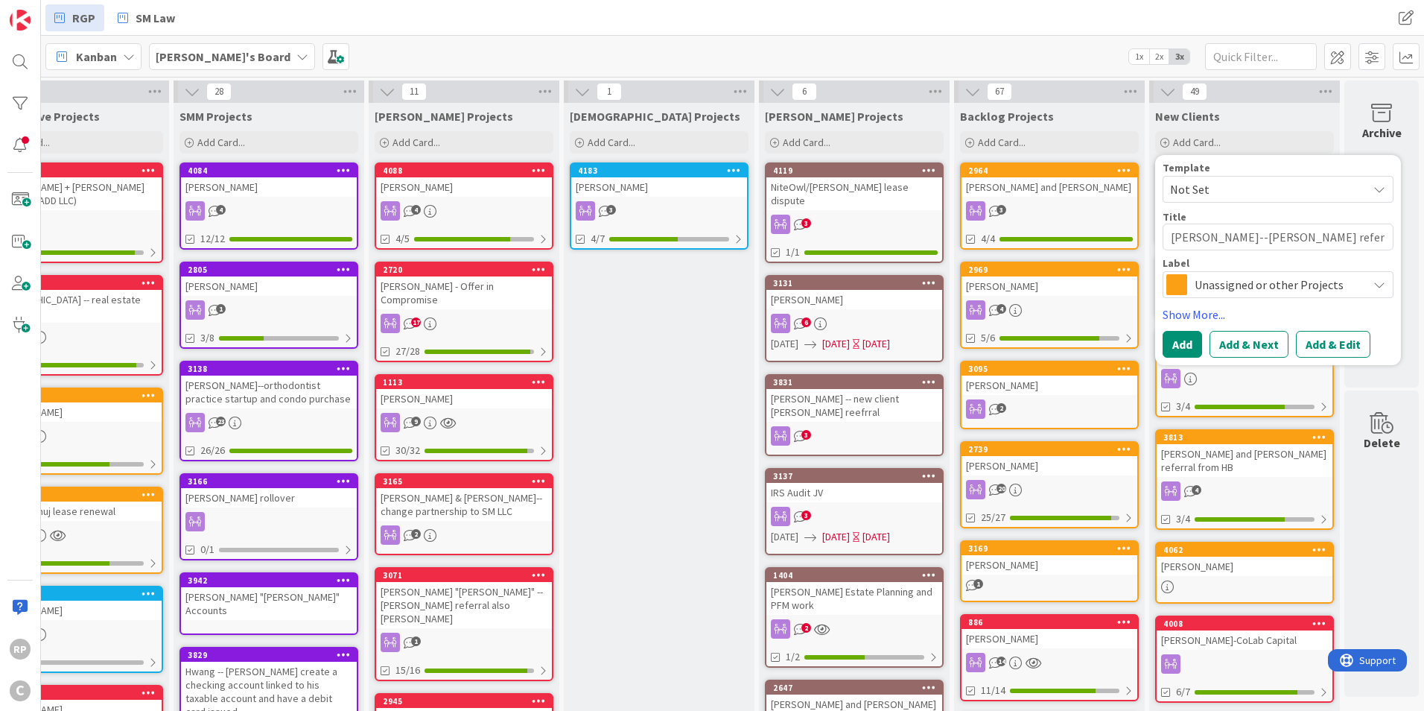
type textarea "[PERSON_NAME]--[PERSON_NAME] referr"
type textarea "x"
type textarea "[PERSON_NAME]--[PERSON_NAME] referral"
type textarea "x"
type textarea "[PERSON_NAME]--[PERSON_NAME] referral"
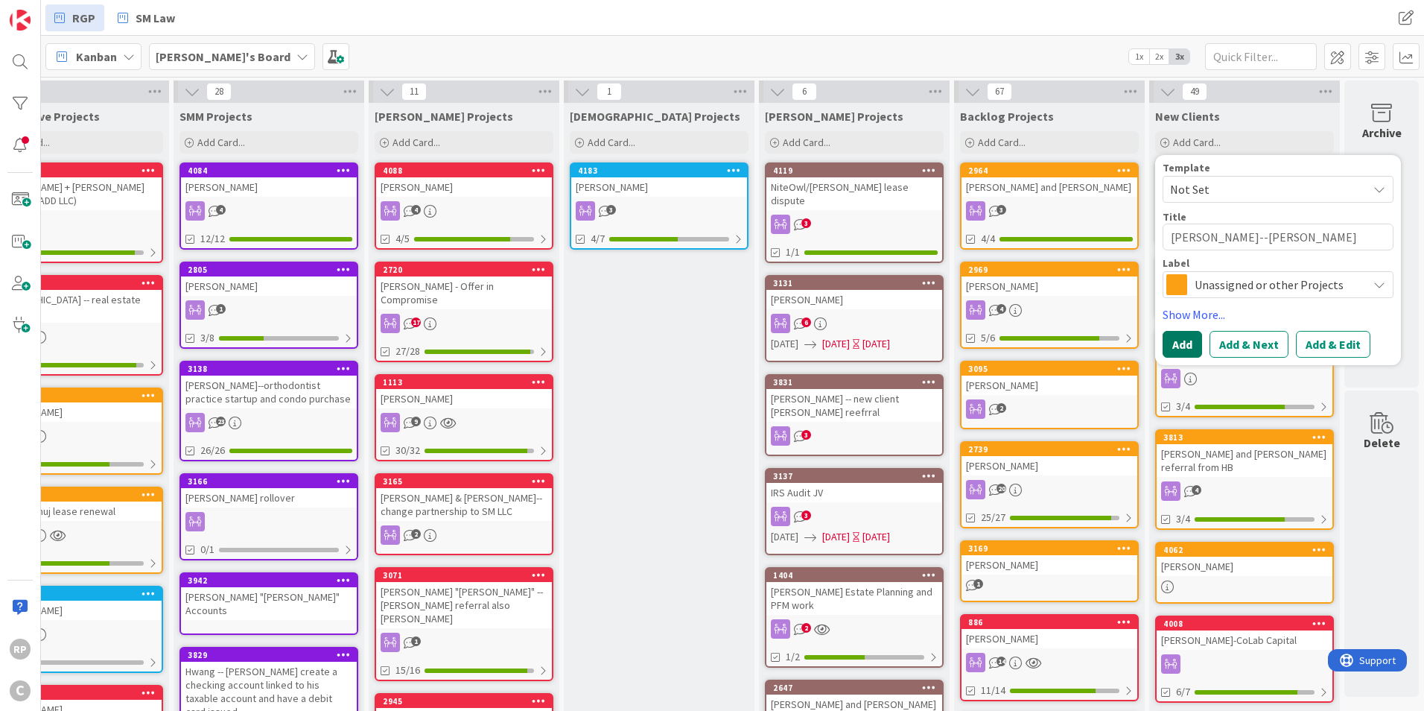
click at [1168, 339] on button "Add" at bounding box center [1182, 344] width 39 height 27
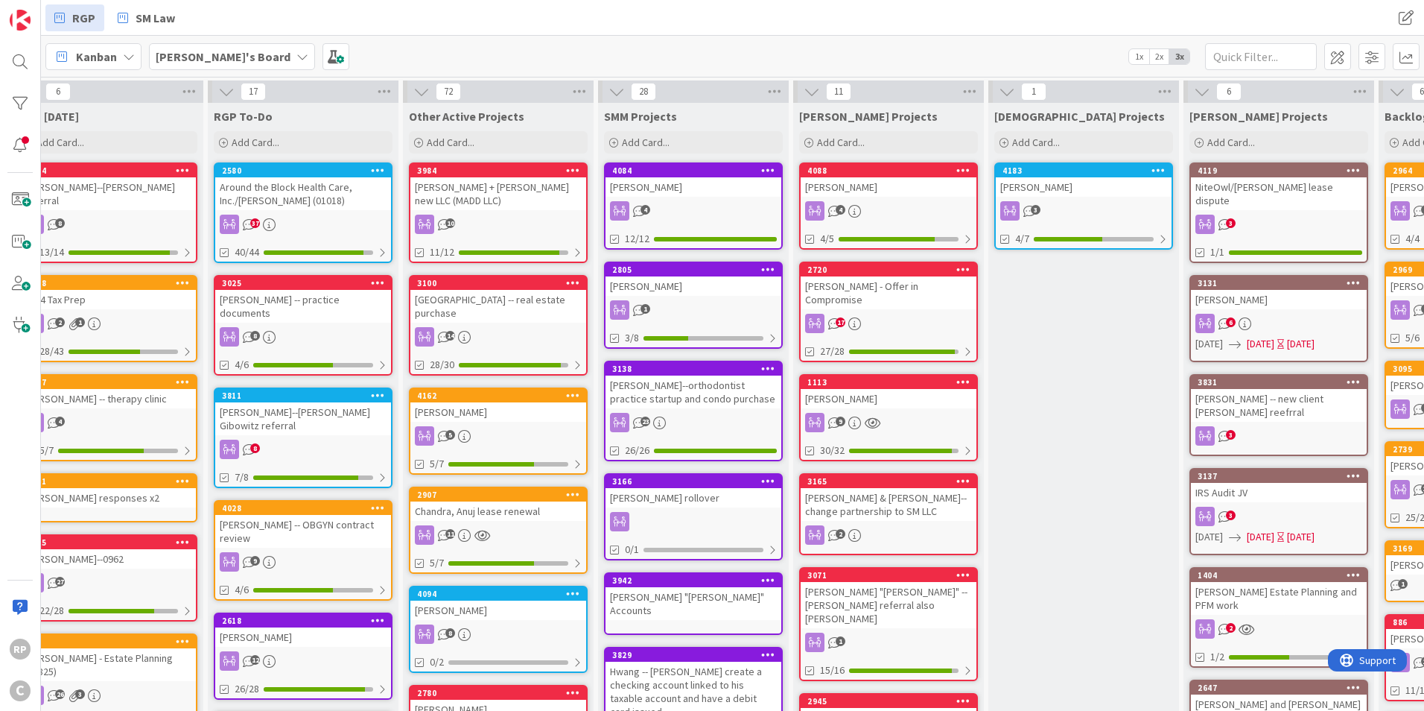
scroll to position [0, 0]
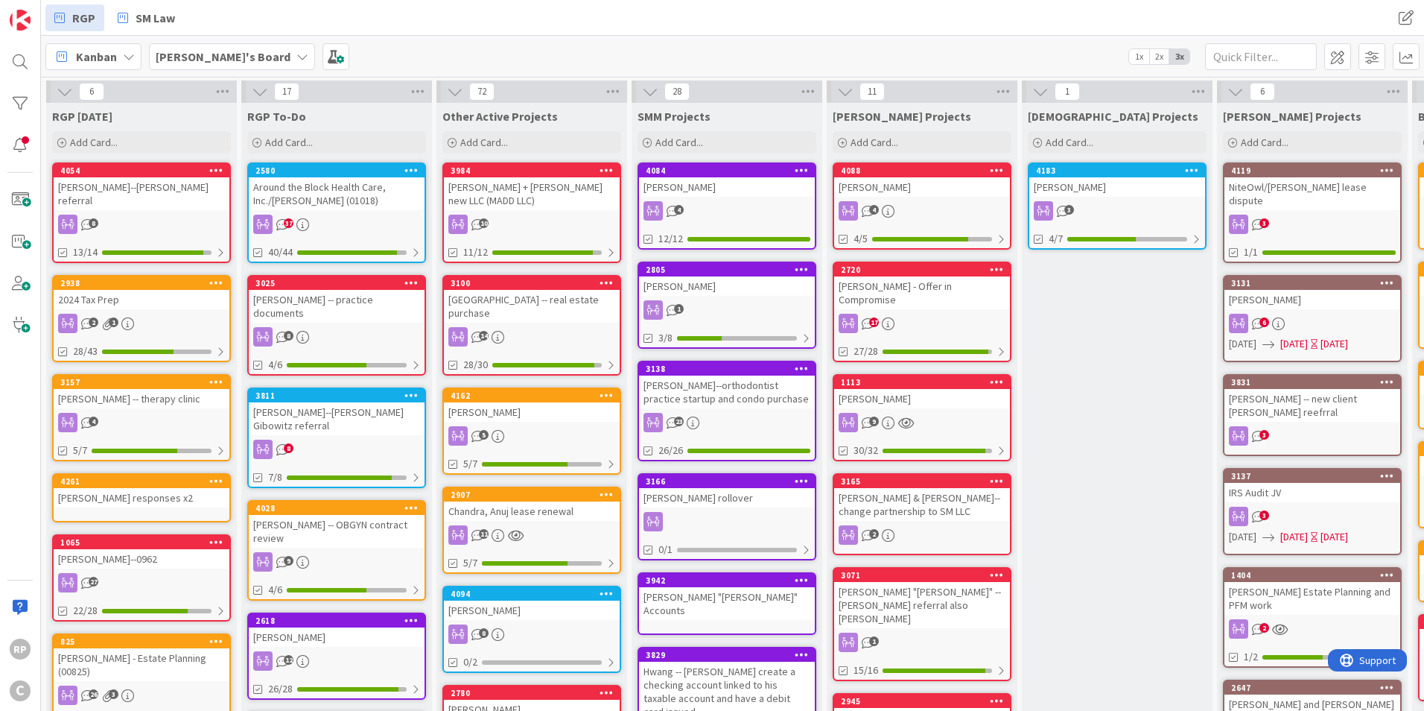
click at [1297, 39] on div "[PERSON_NAME]'s Board 1x 2x 3x" at bounding box center [732, 56] width 1383 height 41
click at [1272, 55] on input "text" at bounding box center [1261, 56] width 112 height 27
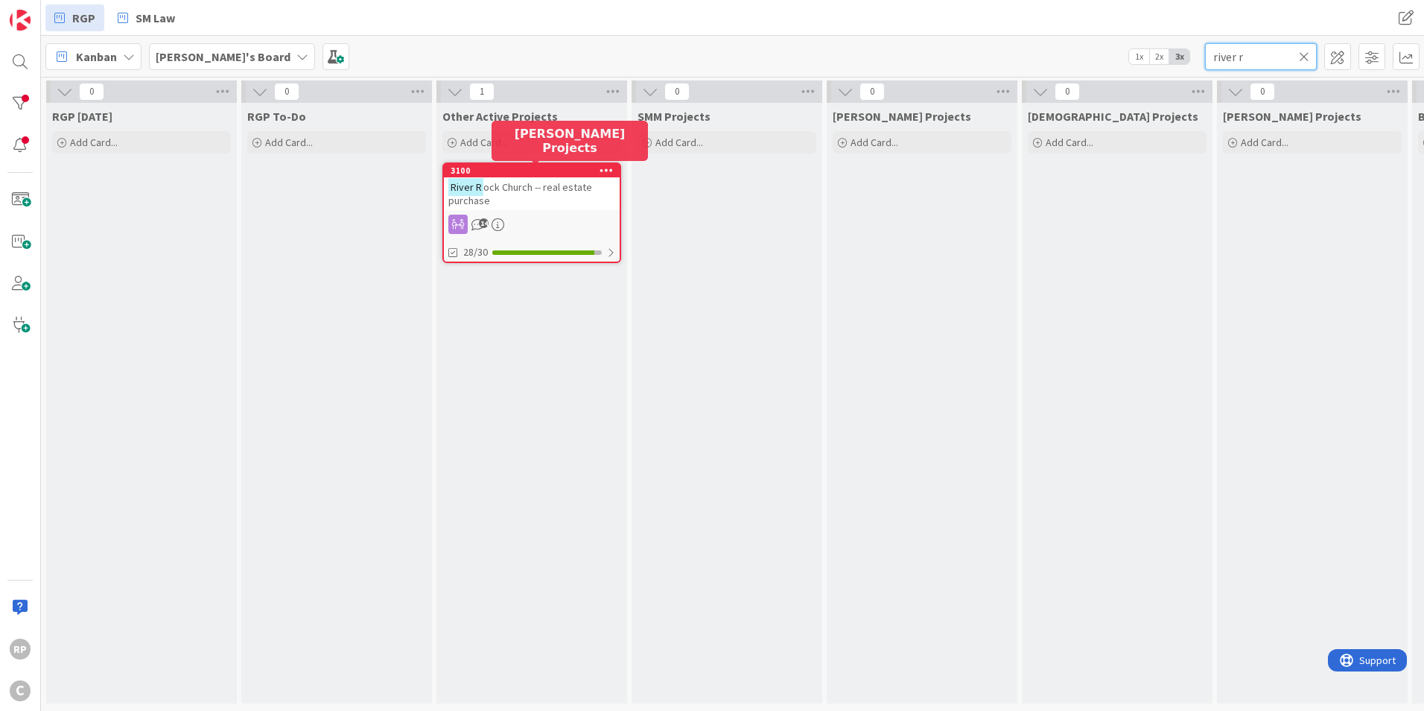
type input "river r"
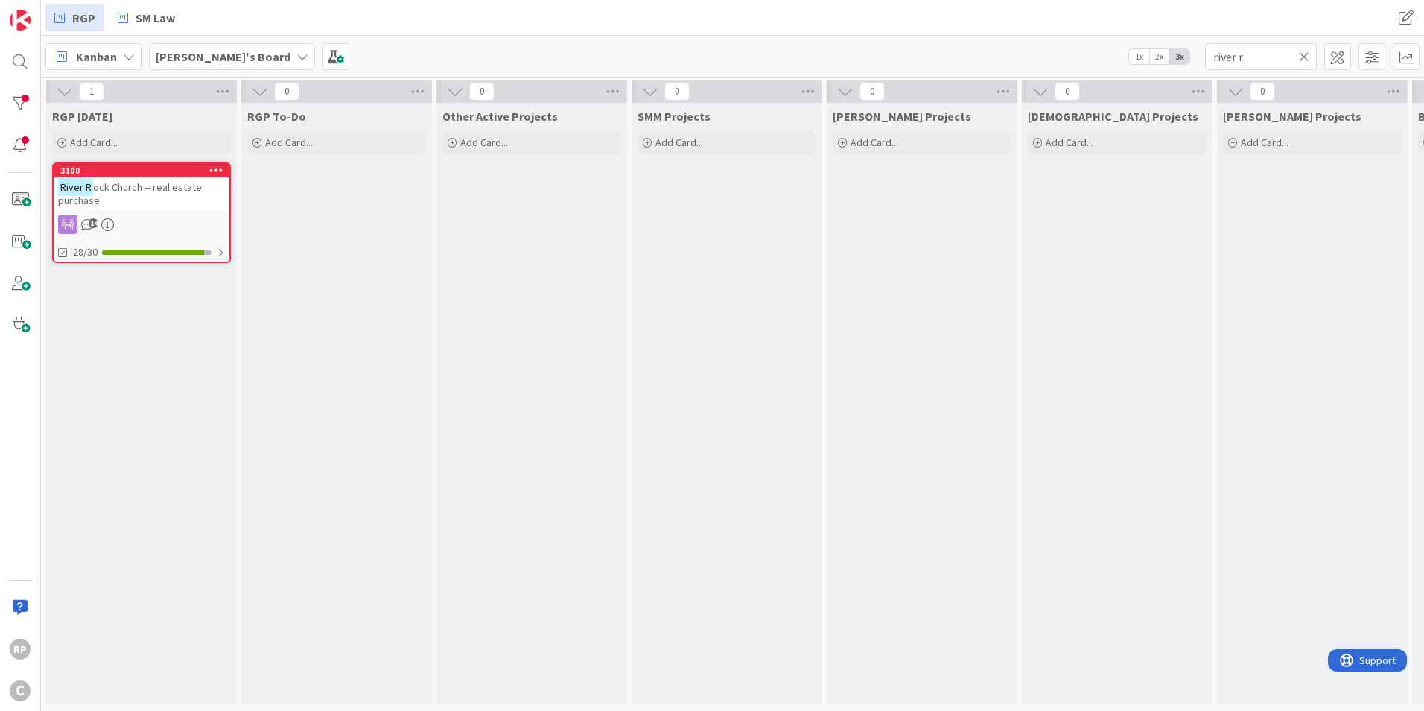
click at [1307, 56] on icon at bounding box center [1304, 56] width 10 height 13
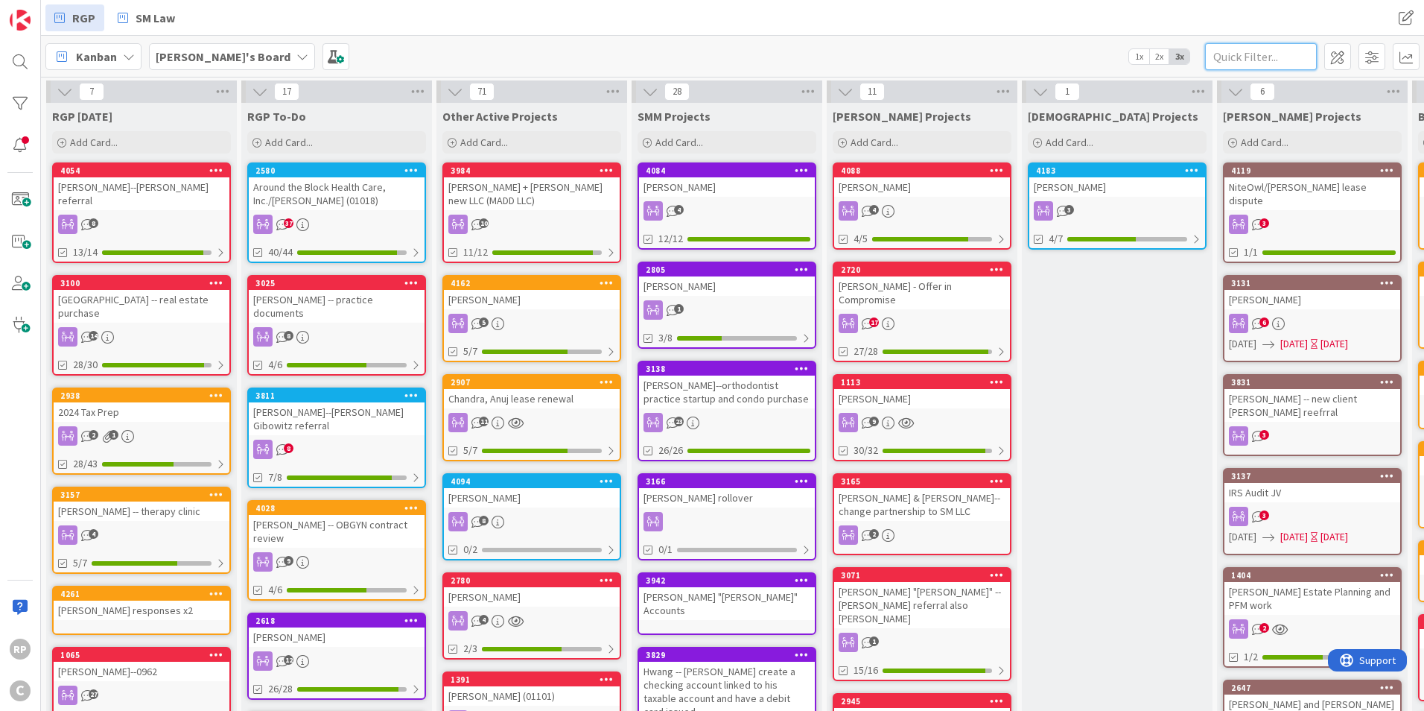
click at [1238, 51] on input "text" at bounding box center [1261, 56] width 112 height 27
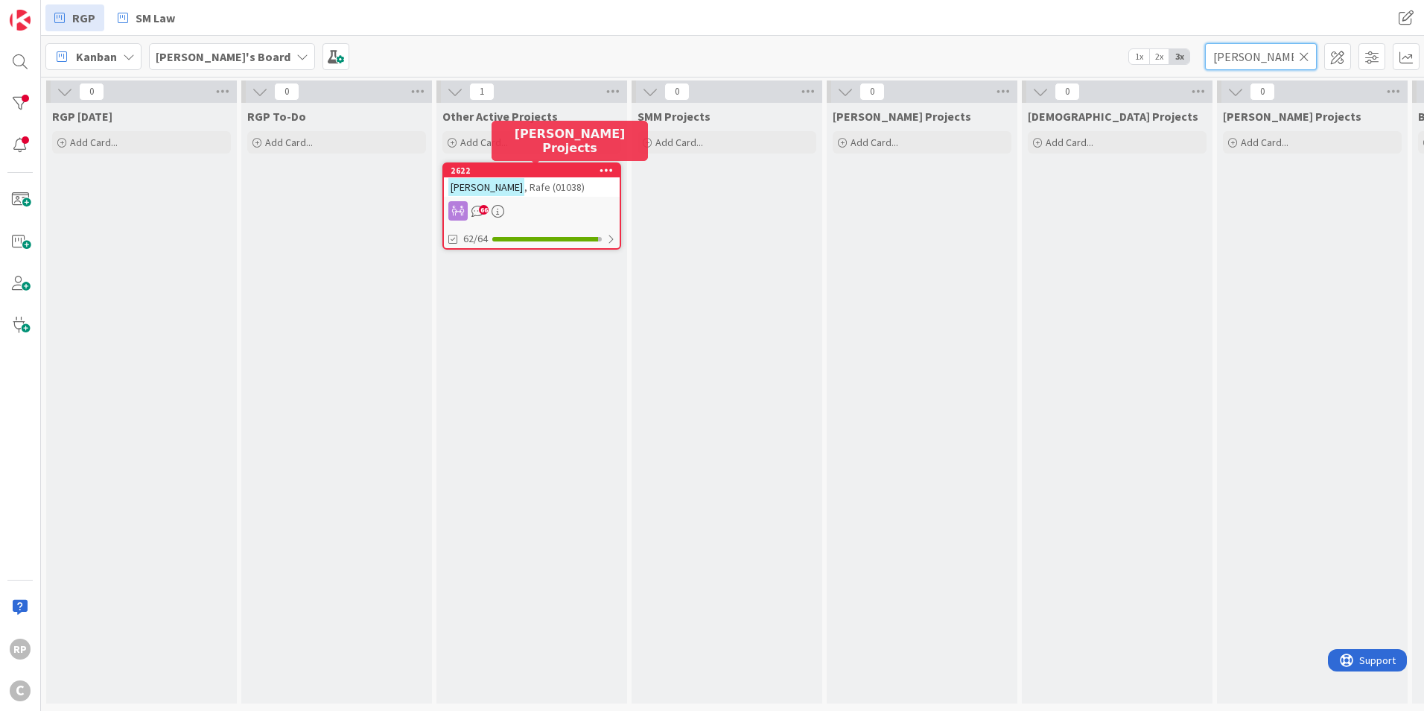
type input "[PERSON_NAME]"
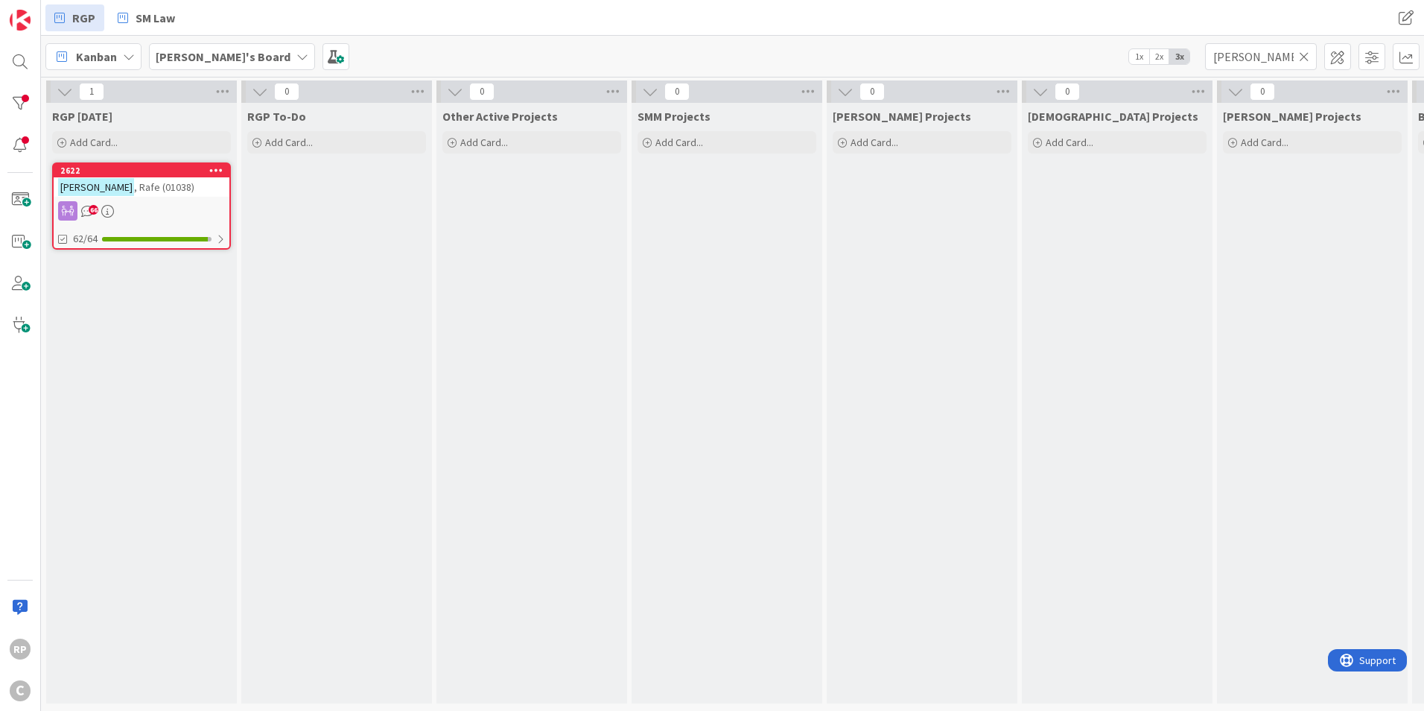
click at [1305, 54] on icon at bounding box center [1304, 56] width 10 height 13
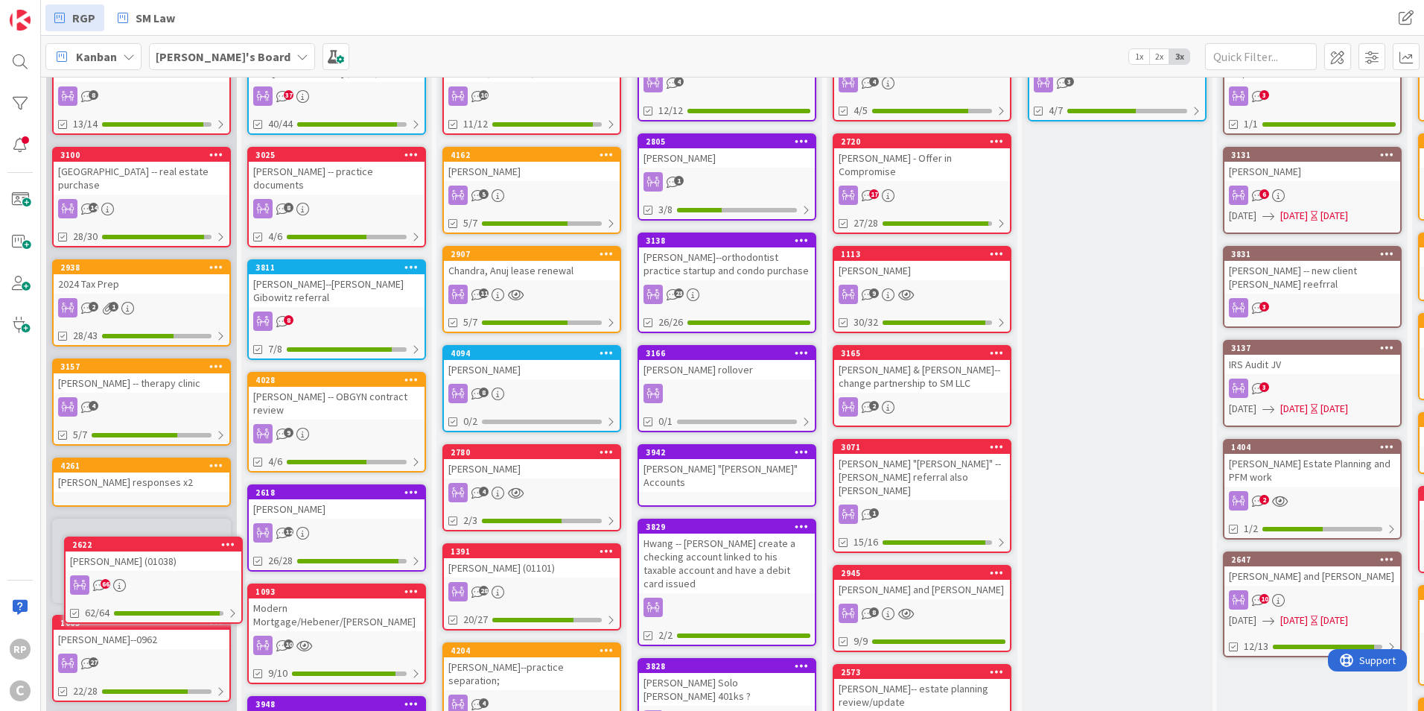
scroll to position [136, 0]
